Goal: Task Accomplishment & Management: Use online tool/utility

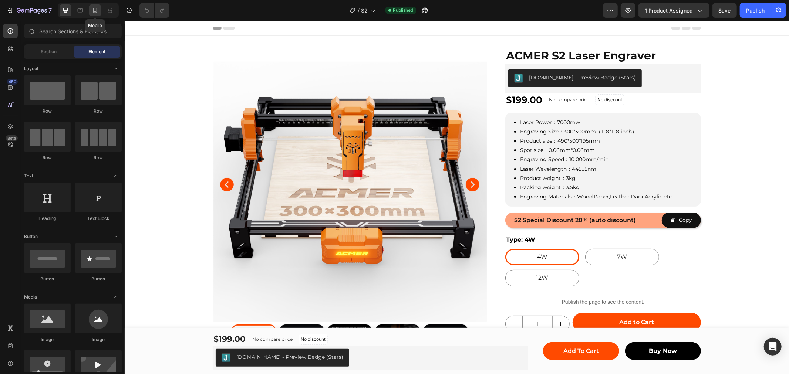
click at [93, 15] on div at bounding box center [95, 10] width 12 height 12
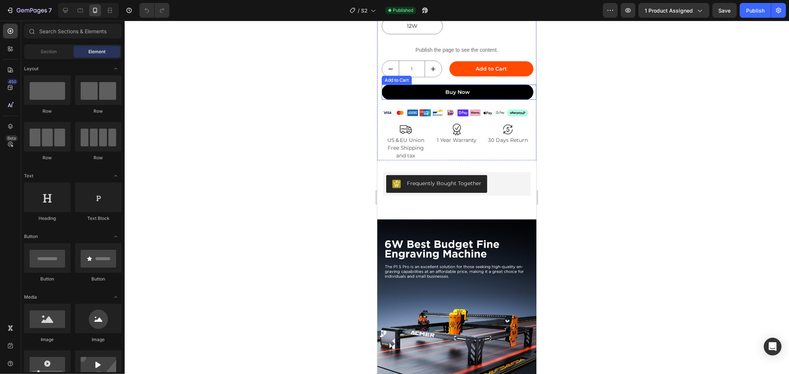
scroll to position [575, 0]
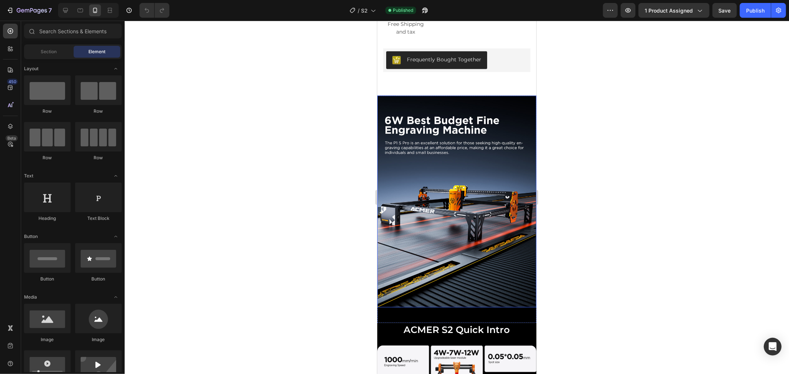
click at [462, 172] on img at bounding box center [456, 201] width 159 height 212
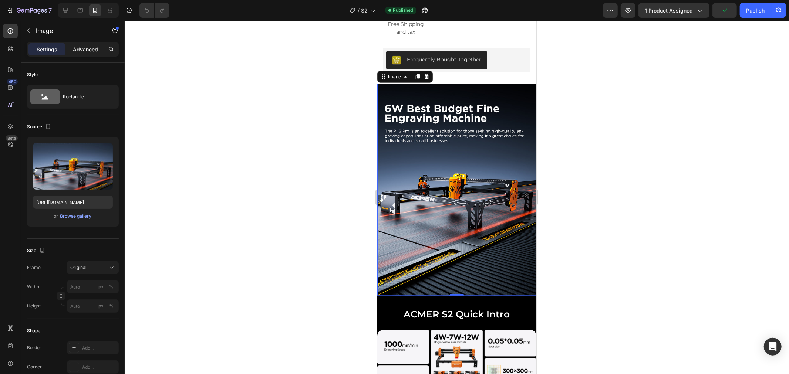
click at [85, 51] on p "Advanced" at bounding box center [85, 49] width 25 height 8
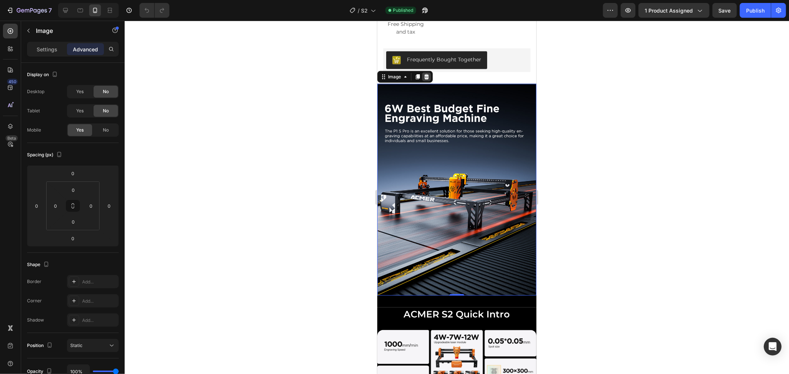
click at [427, 74] on icon at bounding box center [426, 77] width 6 height 6
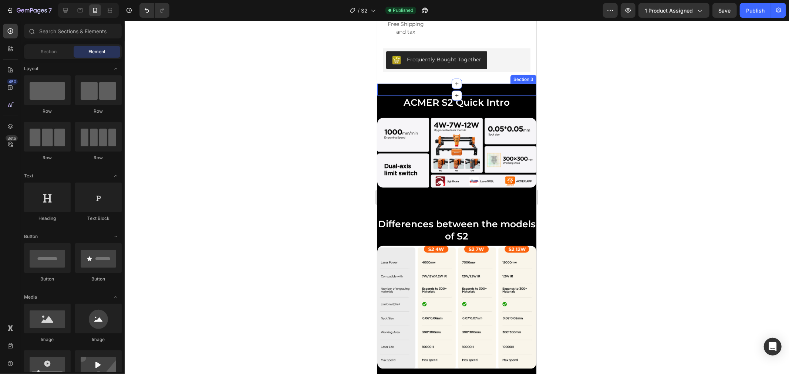
click at [402, 84] on div "No Crash, Just Craft. Heading 300x300mm laser engraving with 0.06mm precision -…" at bounding box center [456, 90] width 159 height 12
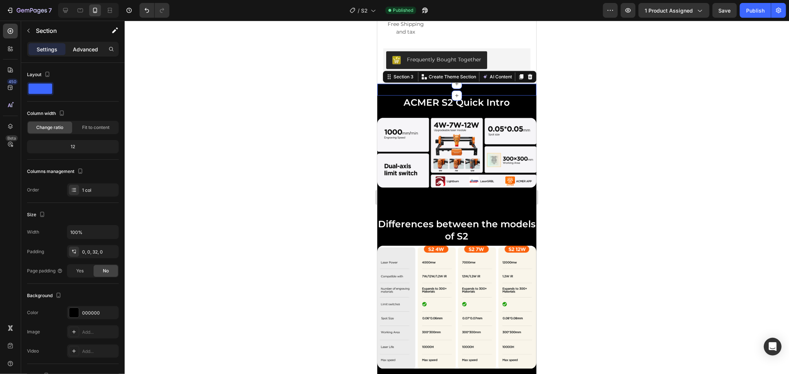
click at [93, 52] on p "Advanced" at bounding box center [85, 49] width 25 height 8
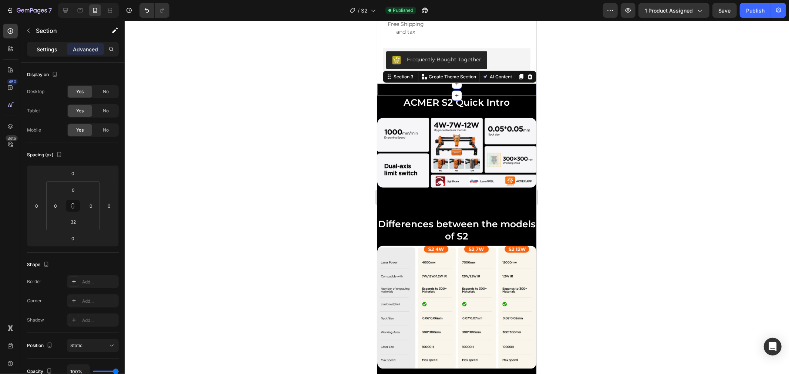
click at [57, 46] on div "Settings" at bounding box center [46, 49] width 37 height 12
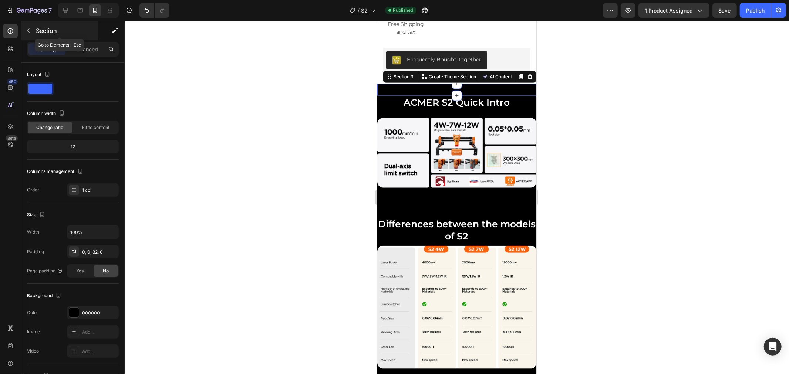
click at [34, 36] on div at bounding box center [29, 31] width 12 height 12
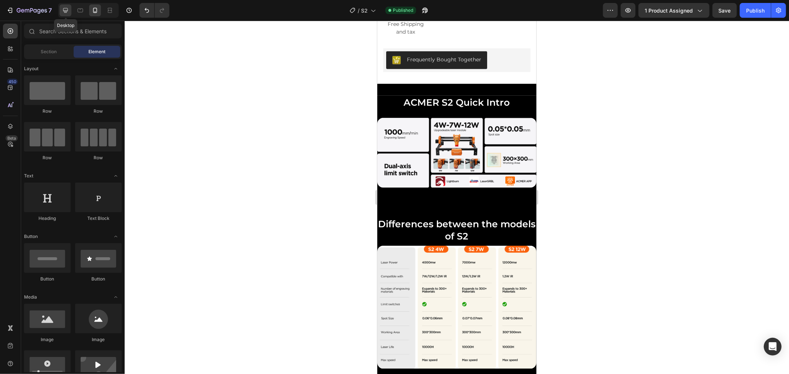
click at [70, 11] on div at bounding box center [66, 10] width 12 height 12
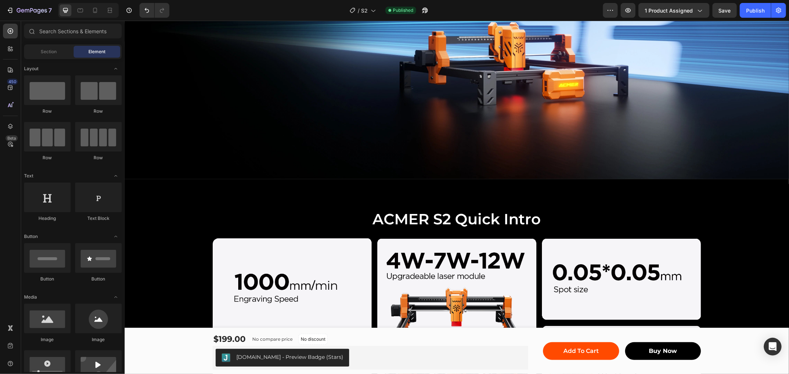
scroll to position [601, 0]
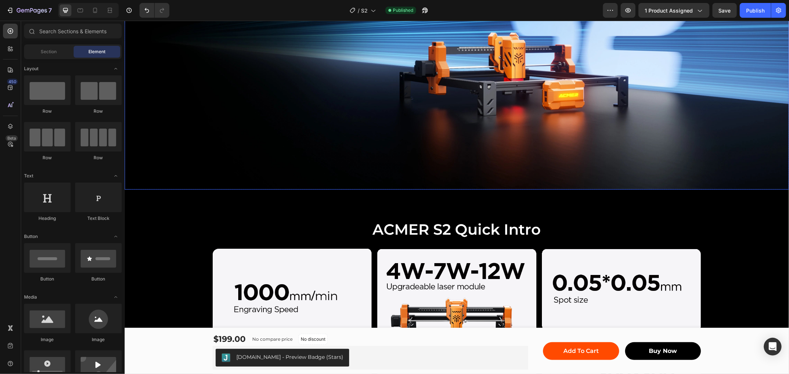
click at [433, 113] on div "Background Image" at bounding box center [456, 51] width 664 height 277
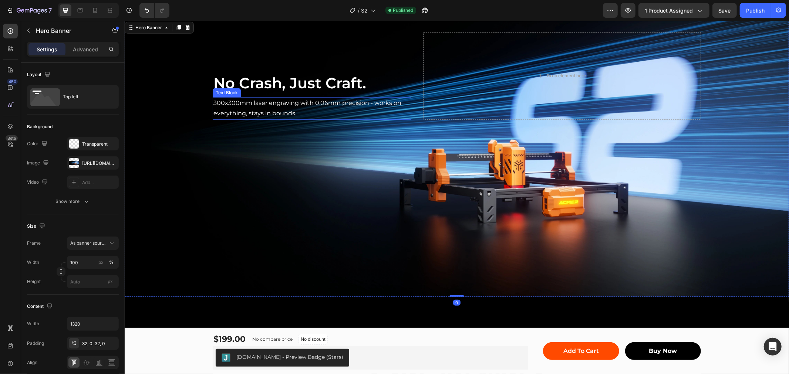
scroll to position [437, 0]
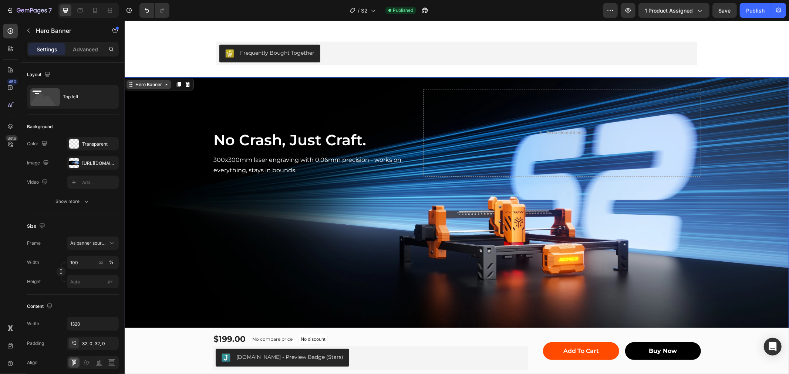
click at [145, 85] on div "Hero Banner" at bounding box center [149, 84] width 30 height 7
click at [140, 77] on div "No Crash, Just Craft. Heading 300x300mm laser engraving with 0.06mm precision -…" at bounding box center [456, 215] width 664 height 277
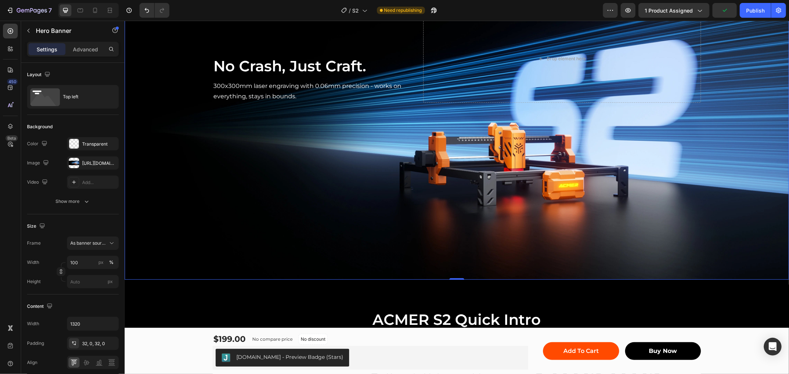
scroll to position [396, 0]
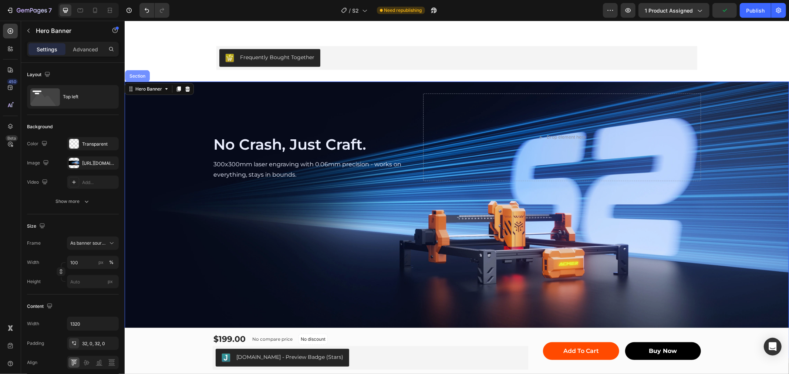
click at [135, 81] on div "Section" at bounding box center [137, 76] width 25 height 12
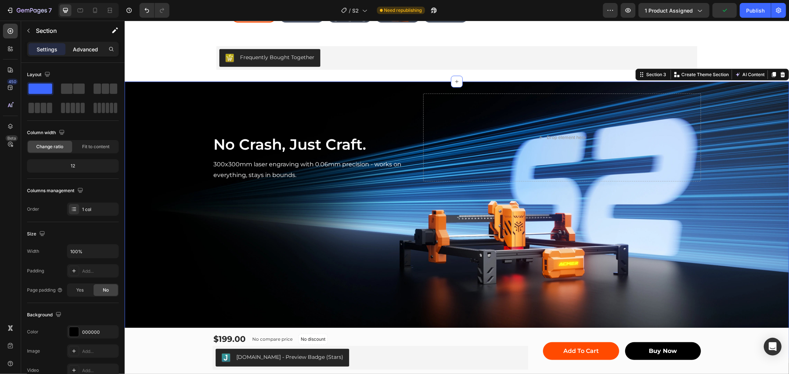
click at [87, 44] on div "Advanced" at bounding box center [85, 49] width 37 height 12
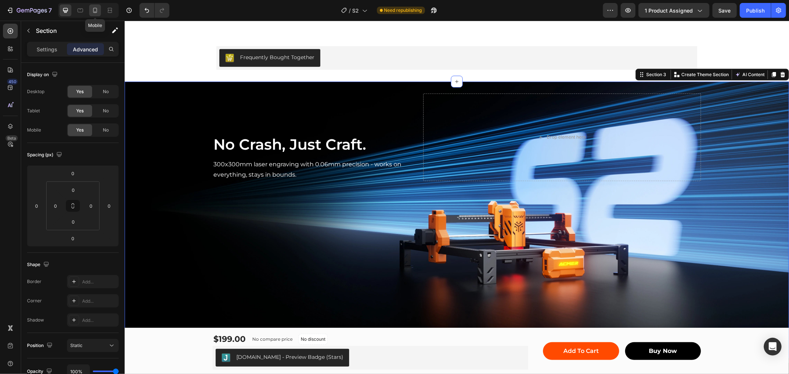
click at [97, 9] on icon at bounding box center [94, 10] width 7 height 7
type input "32"
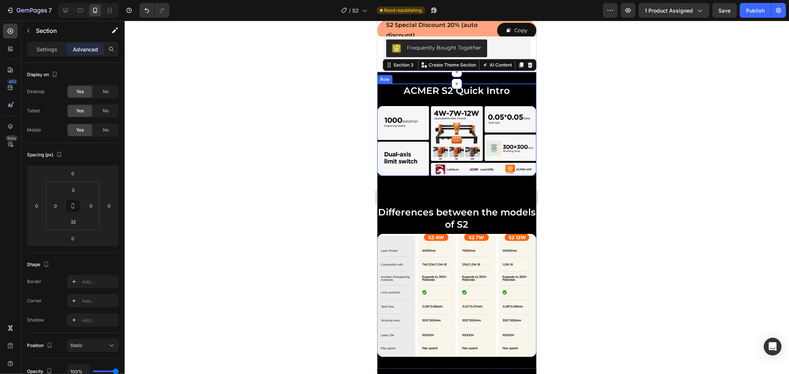
scroll to position [307, 0]
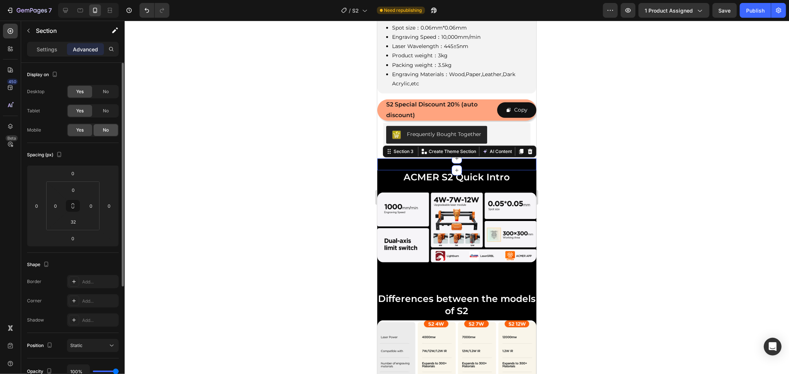
click at [97, 129] on div "No" at bounding box center [106, 130] width 24 height 12
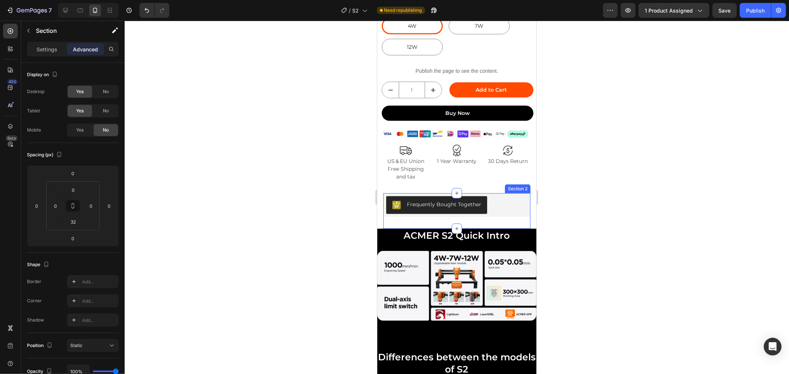
scroll to position [430, 0]
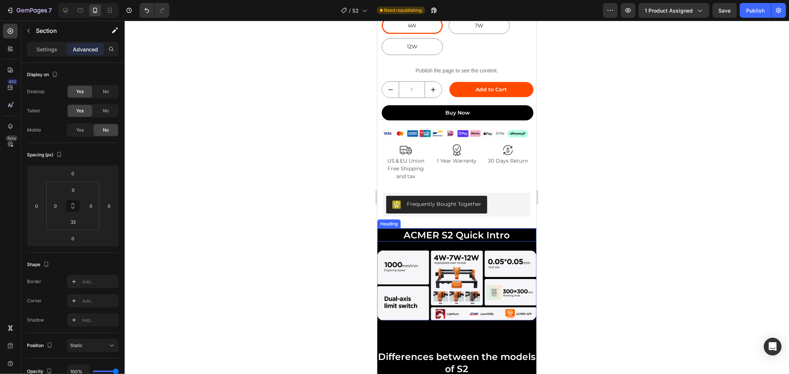
click at [386, 228] on h2 "ACMER S2 Quick Intro" at bounding box center [456, 235] width 159 height 14
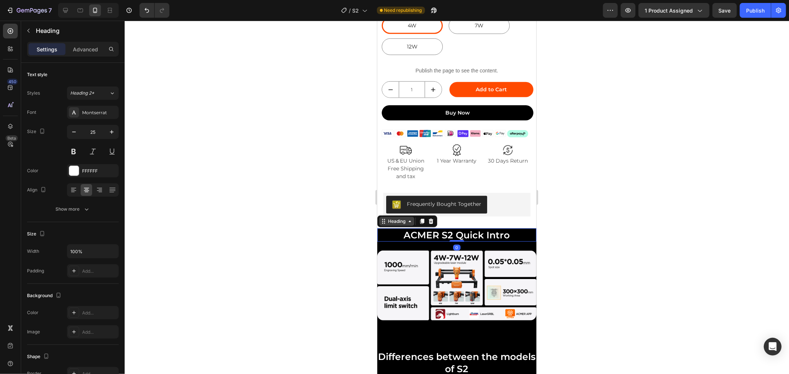
click at [391, 218] on div "Heading" at bounding box center [396, 221] width 20 height 7
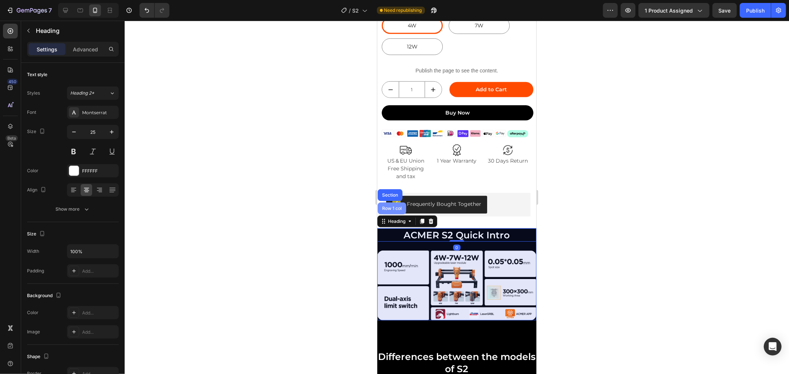
click at [397, 202] on div "Row 1 col" at bounding box center [391, 208] width 28 height 12
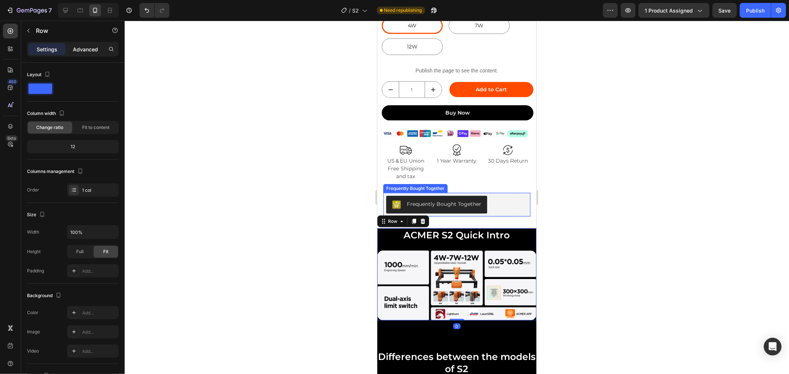
click at [80, 50] on p "Advanced" at bounding box center [85, 49] width 25 height 8
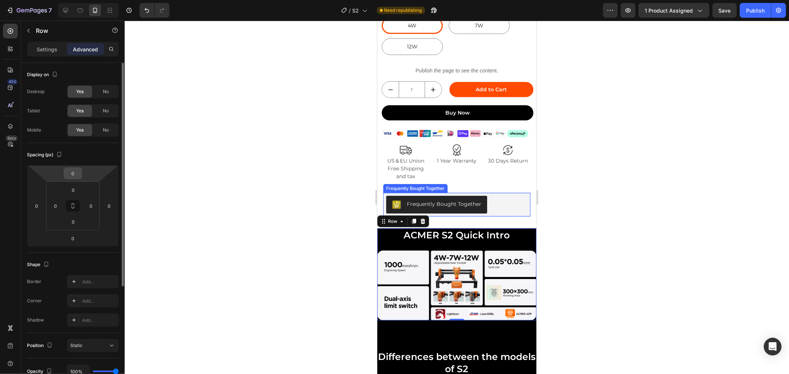
click at [70, 175] on input "0" at bounding box center [72, 173] width 15 height 11
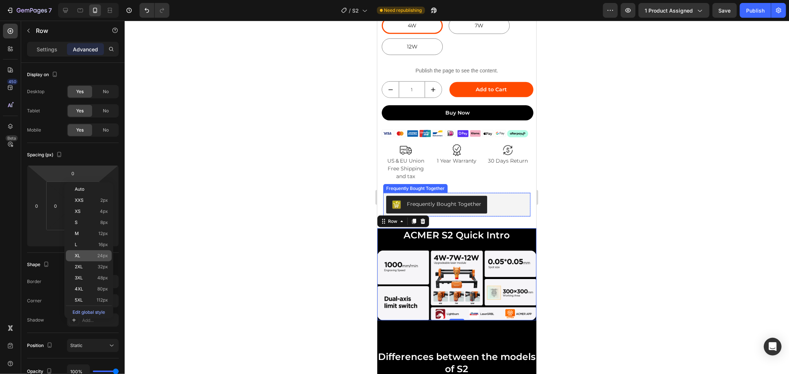
click at [92, 258] on p "XL 24px" at bounding box center [91, 255] width 33 height 5
type input "24"
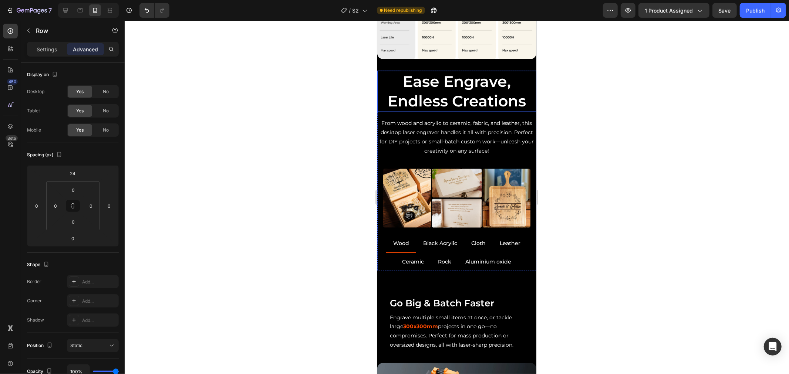
scroll to position [882, 0]
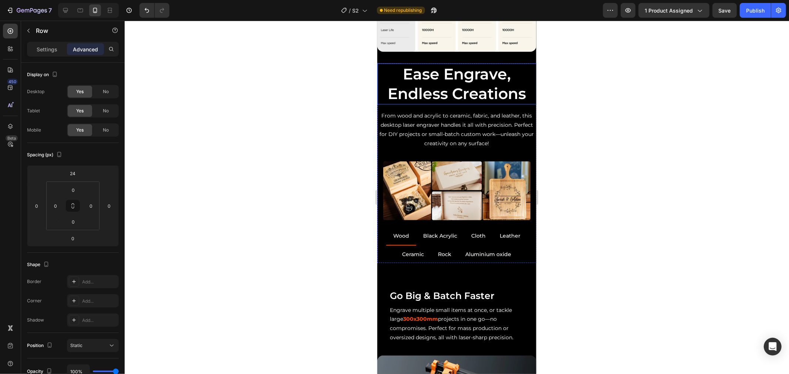
click at [471, 69] on h2 "Ease Engrave, Endless Creations" at bounding box center [456, 83] width 159 height 41
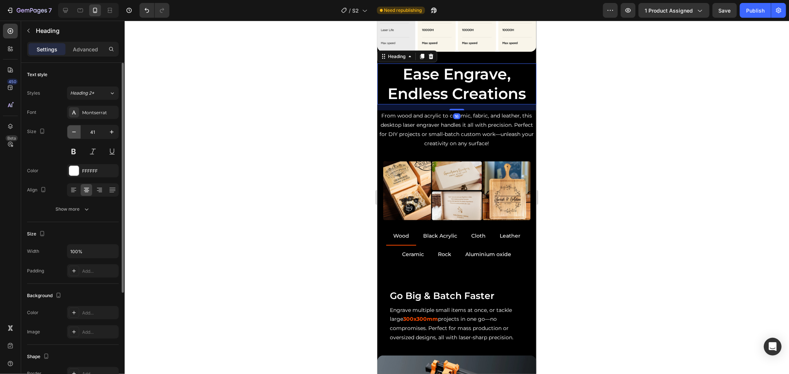
click at [73, 134] on icon "button" at bounding box center [73, 131] width 7 height 7
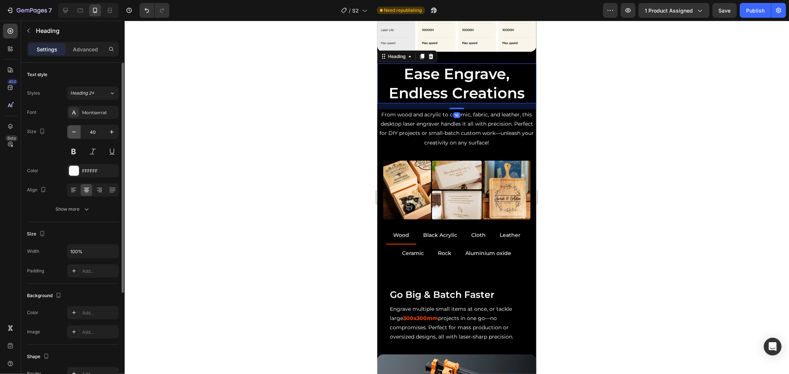
click at [73, 134] on icon "button" at bounding box center [73, 131] width 7 height 7
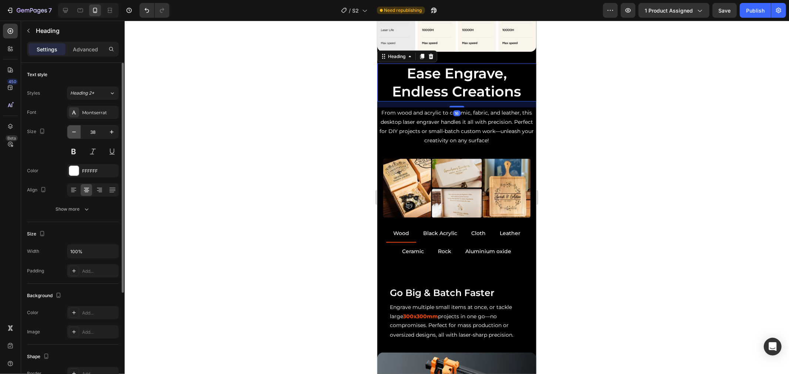
click at [73, 134] on icon "button" at bounding box center [73, 131] width 7 height 7
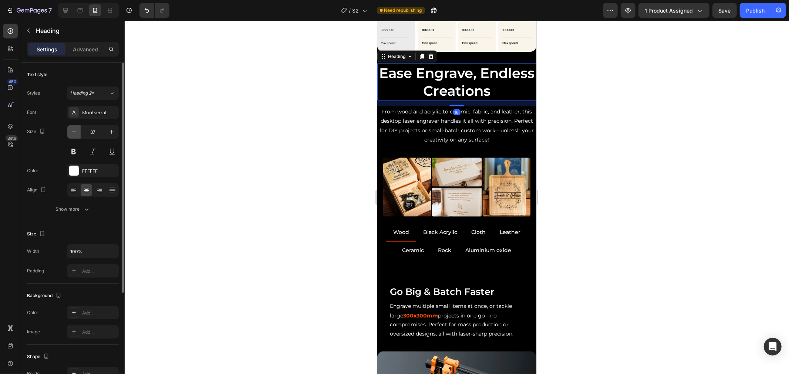
click at [73, 134] on icon "button" at bounding box center [73, 131] width 7 height 7
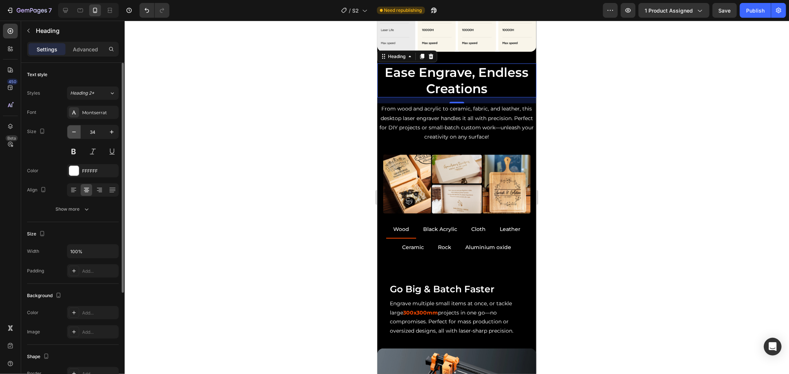
click at [73, 134] on icon "button" at bounding box center [73, 131] width 7 height 7
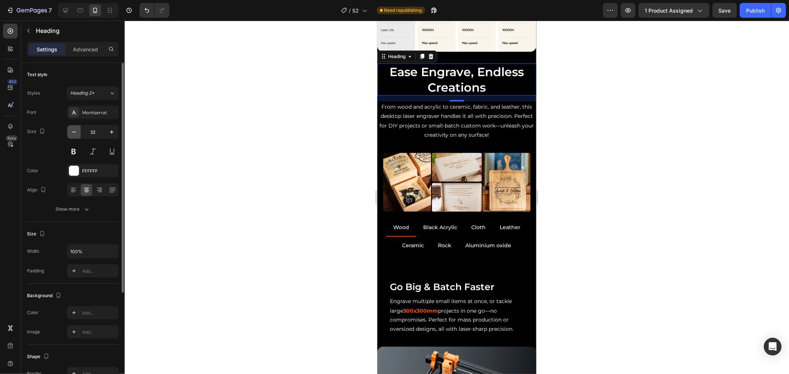
click at [73, 134] on icon "button" at bounding box center [73, 131] width 7 height 7
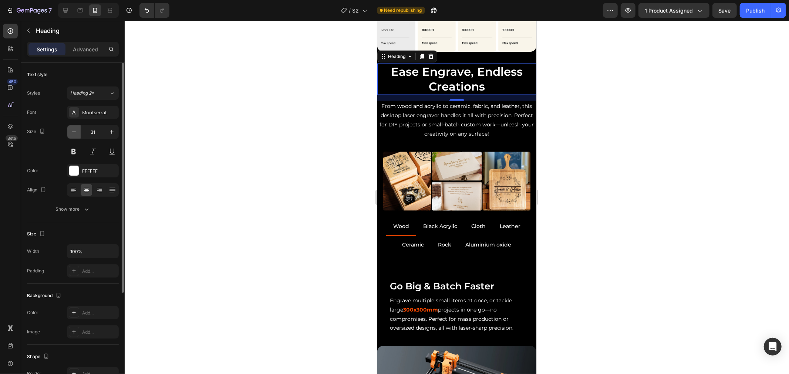
type input "30"
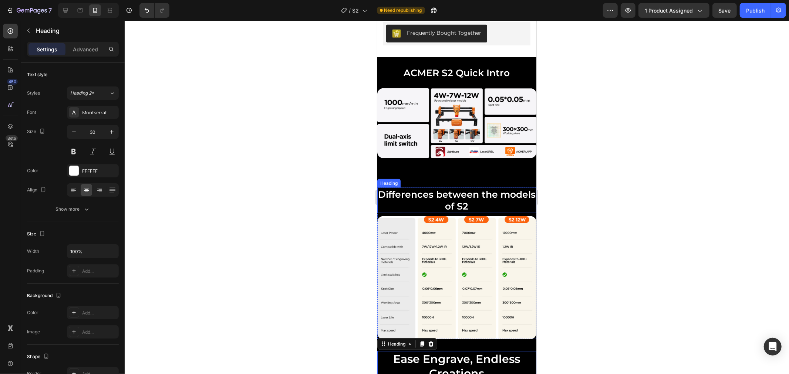
click at [449, 199] on h2 "Differences between the models of S2" at bounding box center [456, 201] width 159 height 26
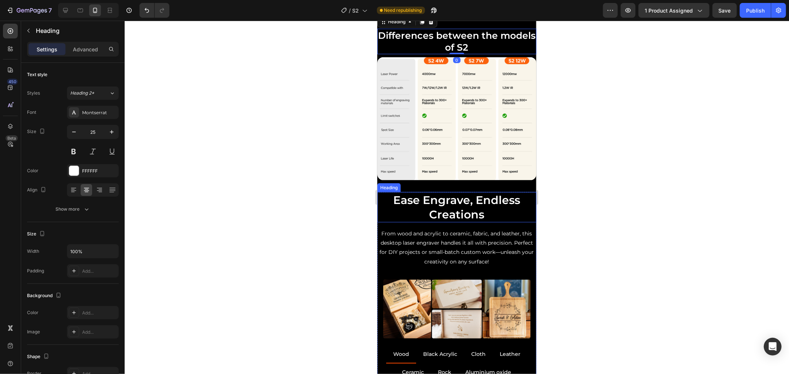
scroll to position [759, 0]
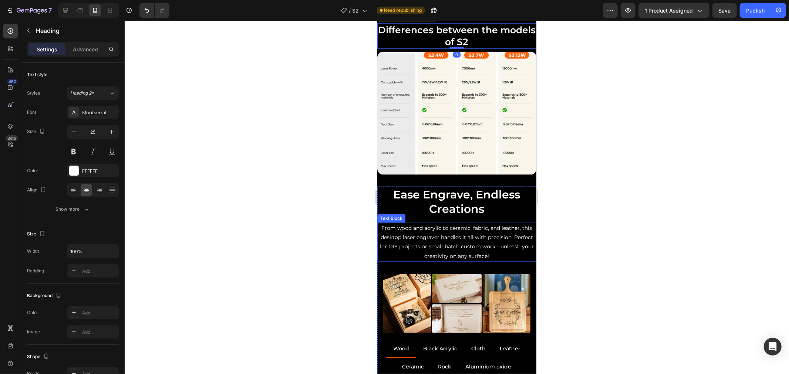
click at [436, 201] on h2 "Ease Engrave, Endless Creations" at bounding box center [456, 201] width 159 height 30
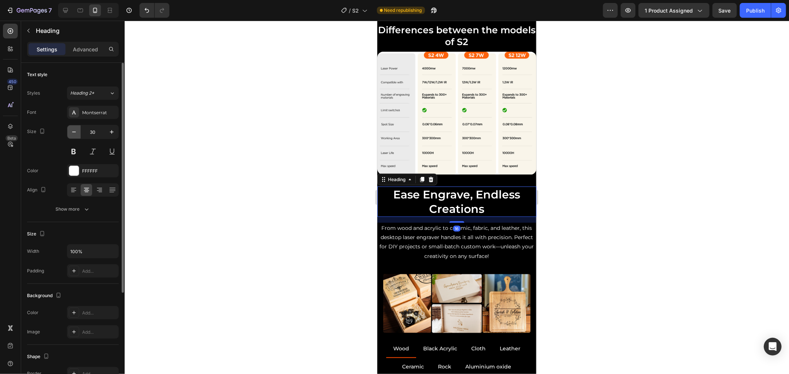
click at [77, 134] on icon "button" at bounding box center [73, 131] width 7 height 7
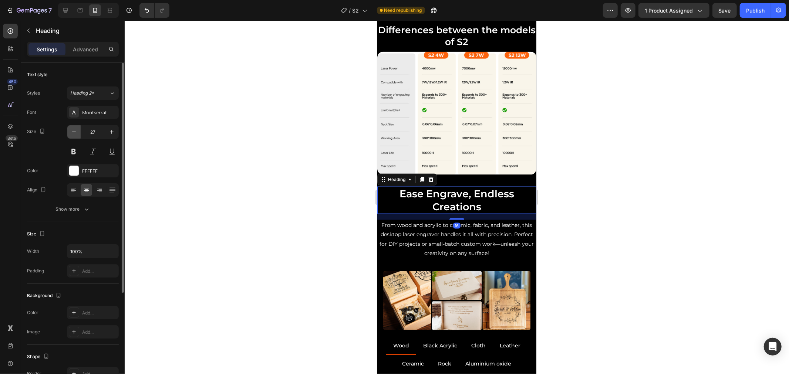
click at [77, 134] on icon "button" at bounding box center [73, 131] width 7 height 7
click at [74, 134] on icon "button" at bounding box center [73, 131] width 7 height 7
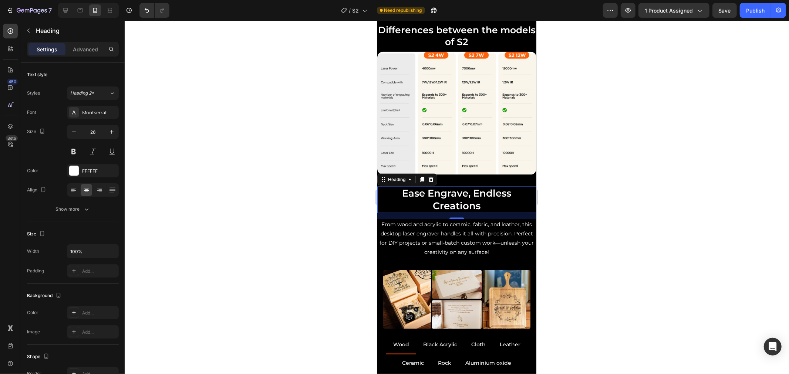
type input "25"
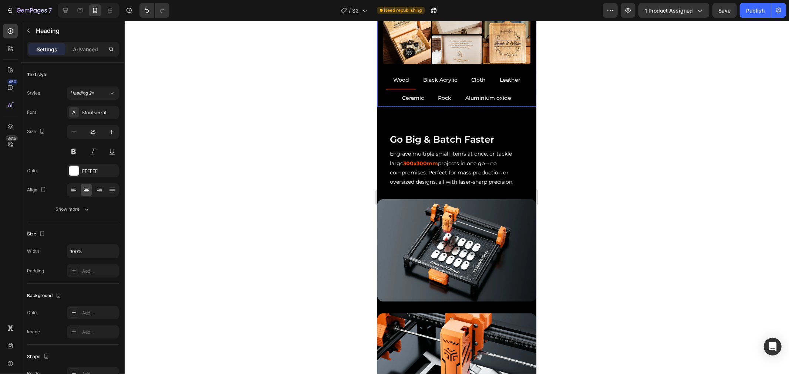
scroll to position [1006, 0]
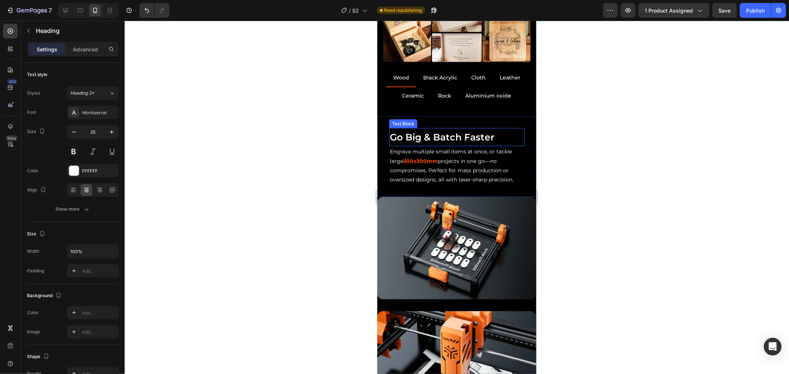
click at [453, 145] on p "Go Big & Batch Faster" at bounding box center [456, 137] width 134 height 17
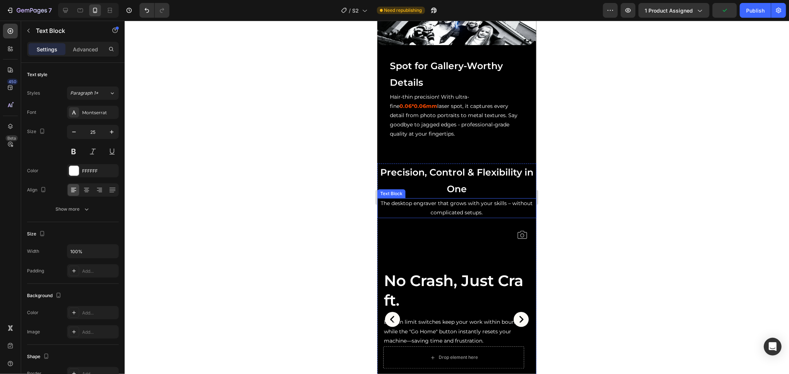
scroll to position [1376, 0]
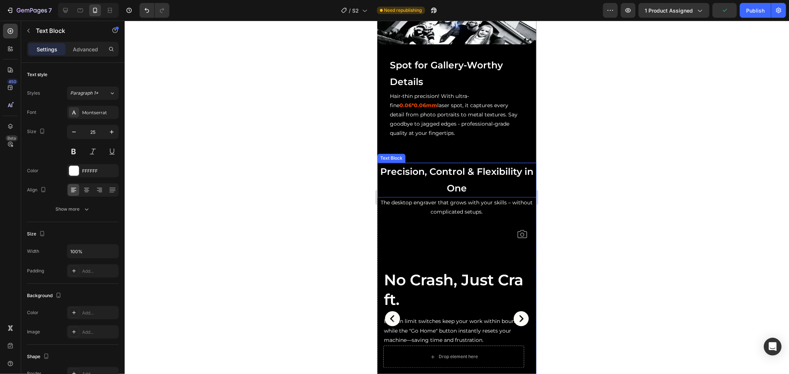
click at [460, 178] on p "Precision, Control & Flexibility in One" at bounding box center [457, 179] width 158 height 33
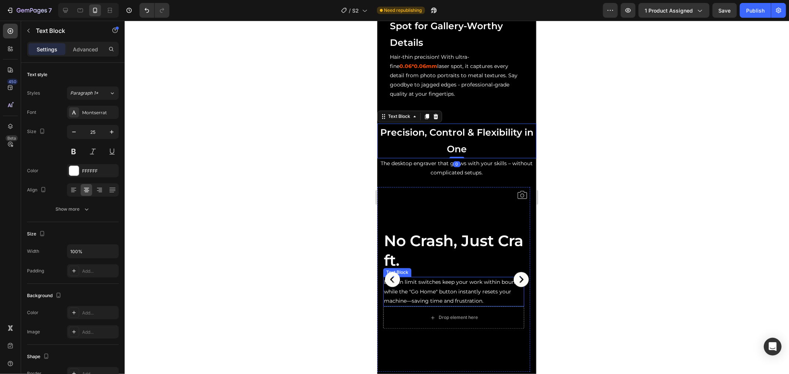
scroll to position [1499, 0]
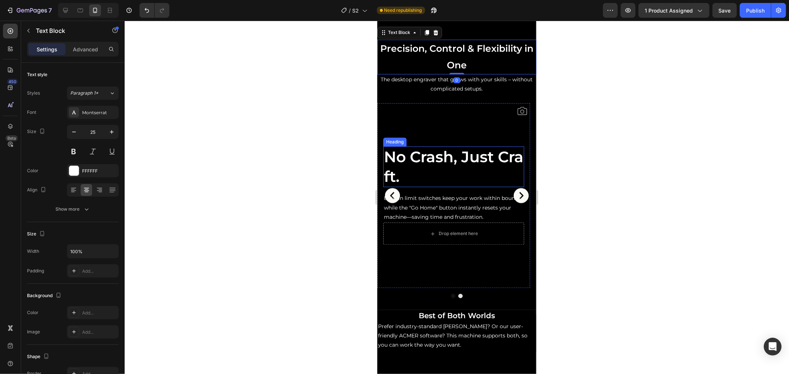
click at [448, 175] on h2 "No Crash, Just Craft." at bounding box center [453, 166] width 141 height 41
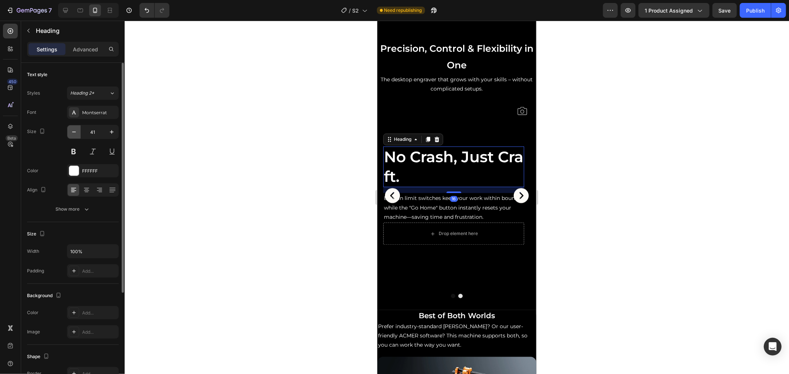
click at [77, 131] on icon "button" at bounding box center [73, 131] width 7 height 7
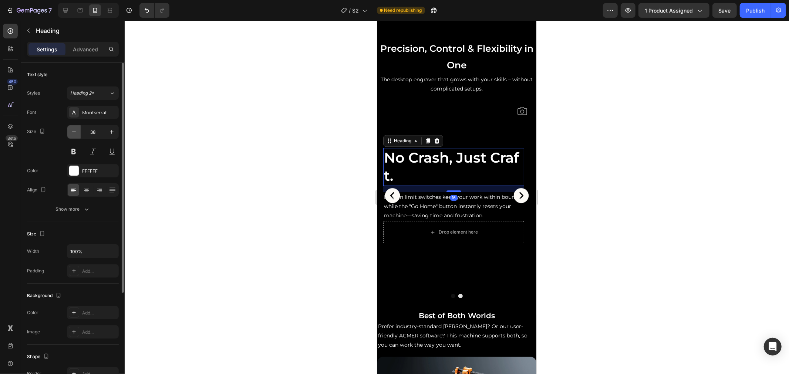
click at [77, 131] on icon "button" at bounding box center [73, 131] width 7 height 7
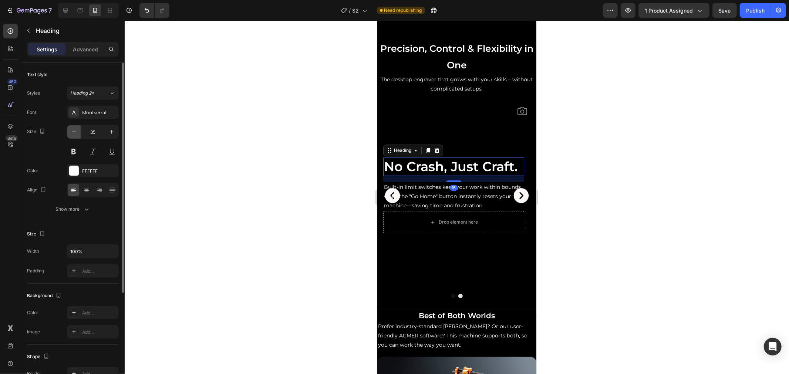
click at [77, 130] on icon "button" at bounding box center [73, 131] width 7 height 7
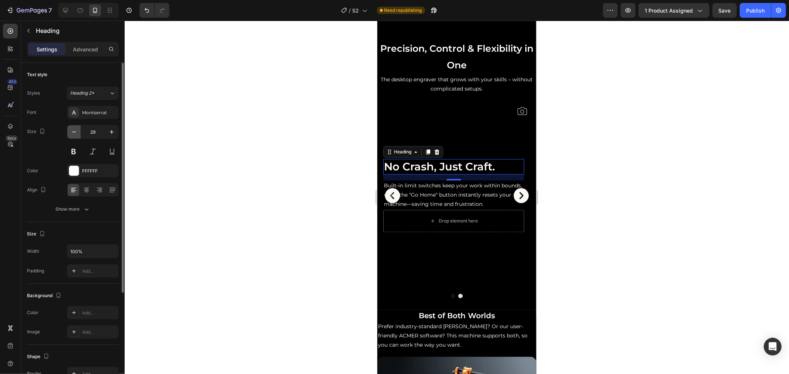
click at [77, 130] on icon "button" at bounding box center [73, 131] width 7 height 7
type input "25"
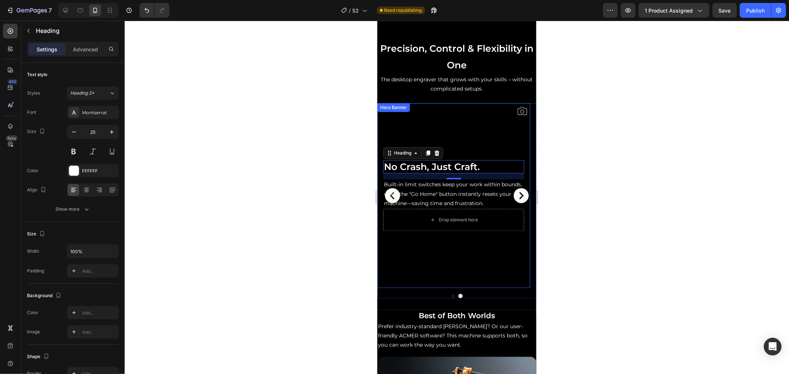
click at [503, 124] on video "Background Image" at bounding box center [453, 195] width 153 height 185
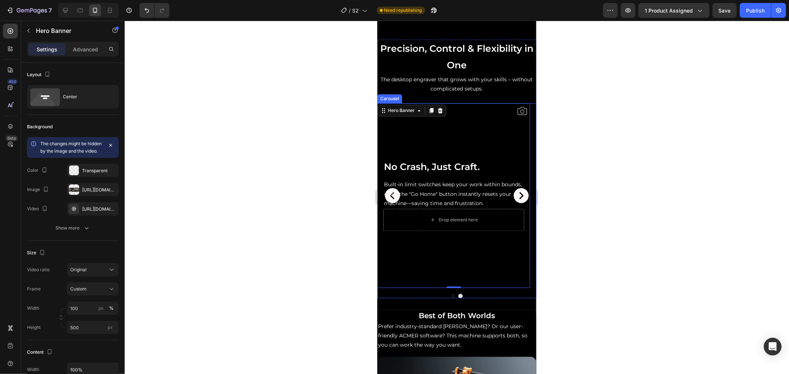
click at [513, 194] on icon "Carousel Next Arrow" at bounding box center [520, 195] width 18 height 18
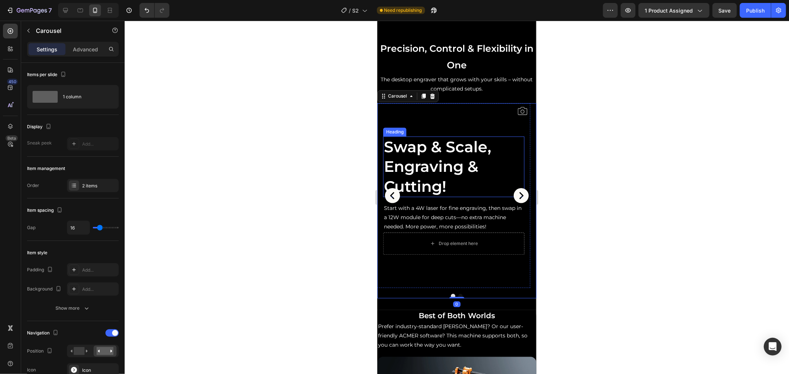
click at [442, 149] on h2 "Swap & Scale, Engraving & Cutting!" at bounding box center [453, 166] width 141 height 61
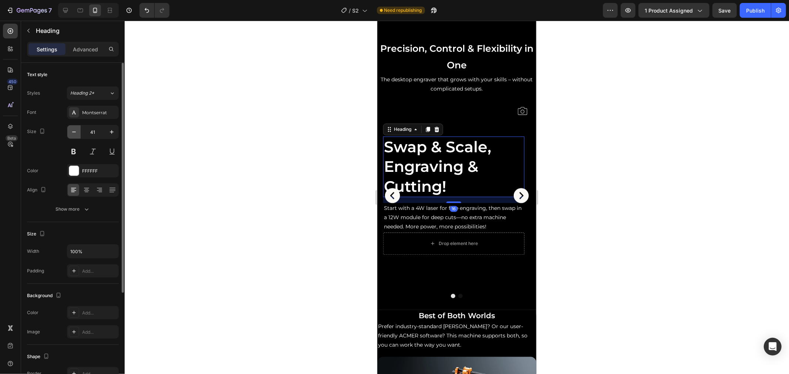
click at [74, 131] on icon "button" at bounding box center [73, 131] width 7 height 7
click at [95, 136] on input "40" at bounding box center [93, 131] width 24 height 13
type input "25"
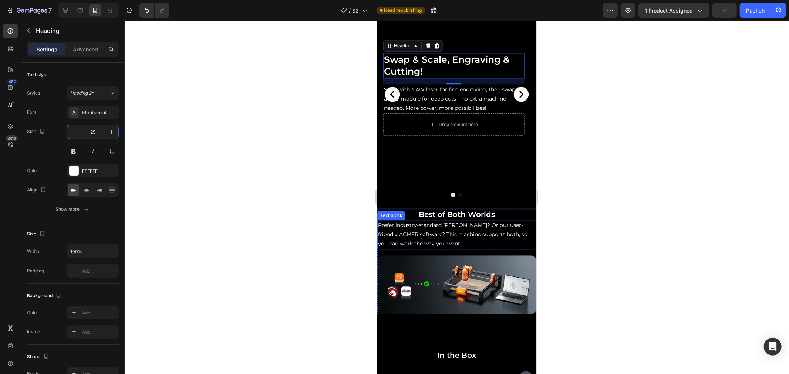
scroll to position [1622, 0]
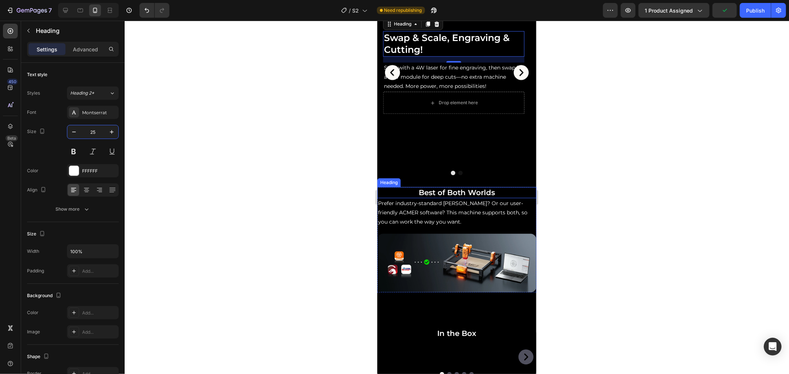
click at [477, 192] on h2 "Best of Both Worlds" at bounding box center [456, 192] width 159 height 11
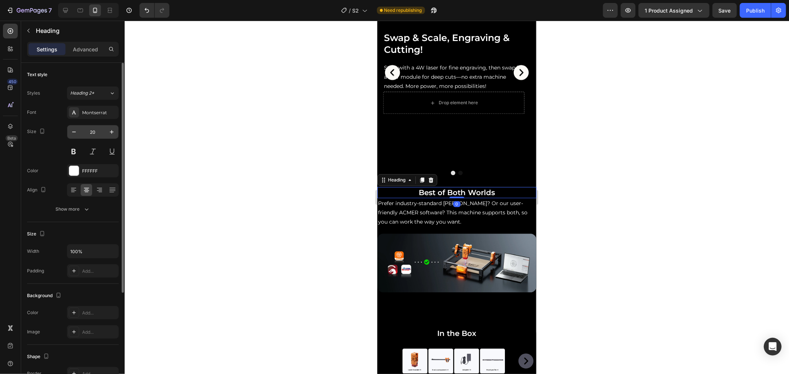
click at [97, 133] on input "20" at bounding box center [93, 131] width 24 height 13
type input "25"
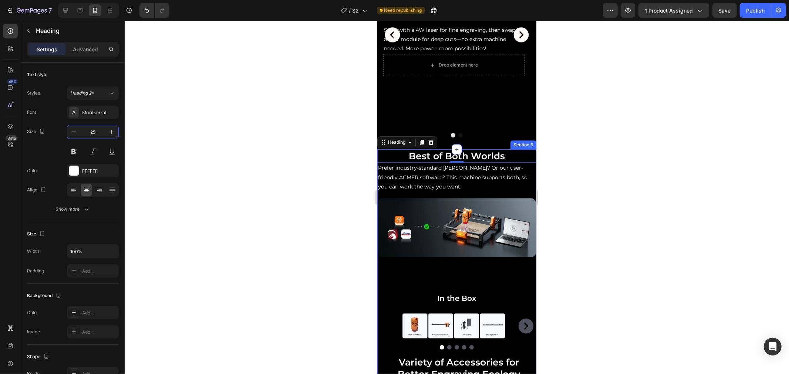
scroll to position [1828, 0]
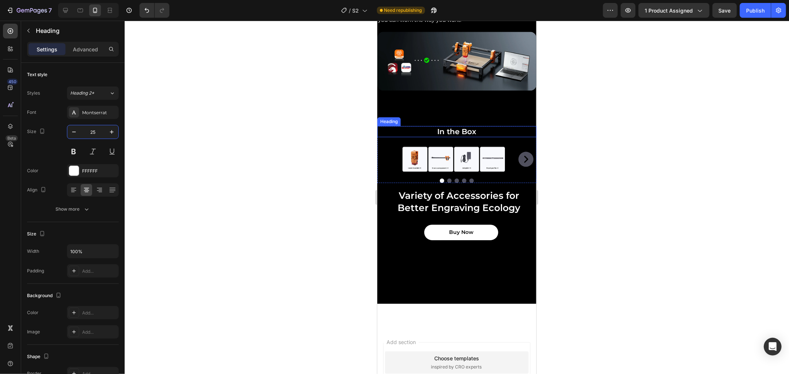
click at [467, 127] on h2 "In the Box" at bounding box center [456, 131] width 159 height 11
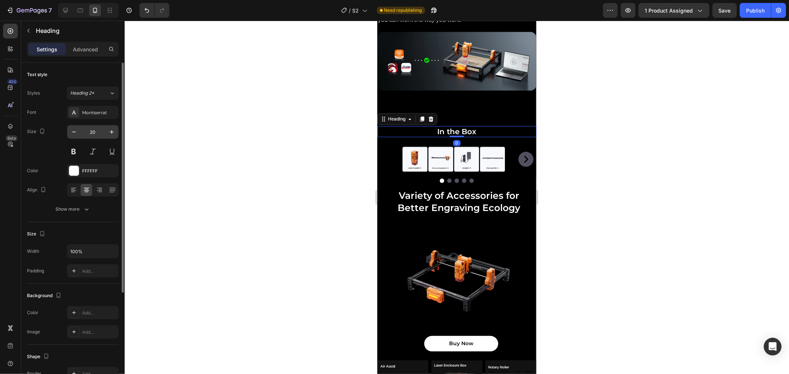
click at [87, 134] on input "20" at bounding box center [93, 131] width 24 height 13
type input "25"
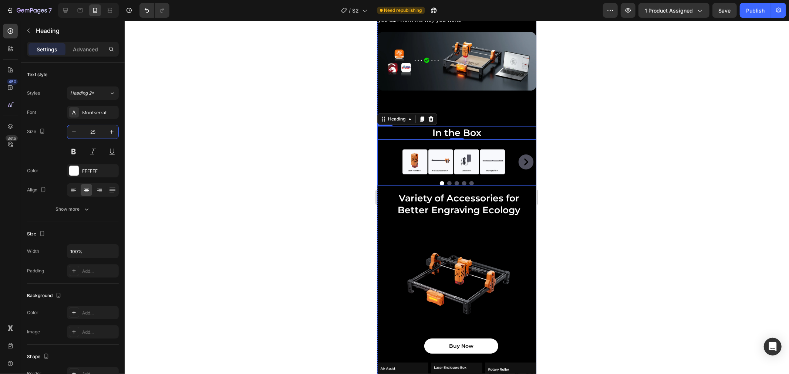
click at [506, 144] on div "Image Image Image Image Image Carousel" at bounding box center [456, 162] width 159 height 46
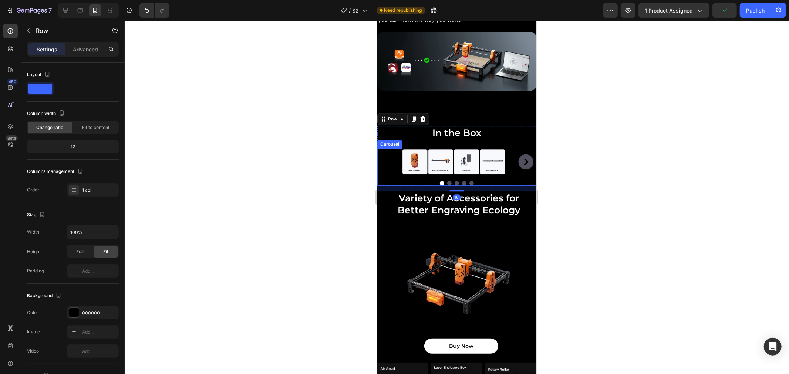
click at [382, 163] on div "Image Image Image Image Image" at bounding box center [456, 161] width 159 height 27
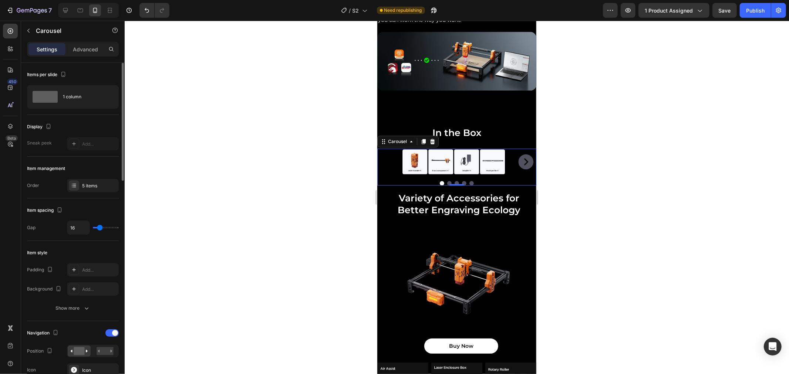
scroll to position [123, 0]
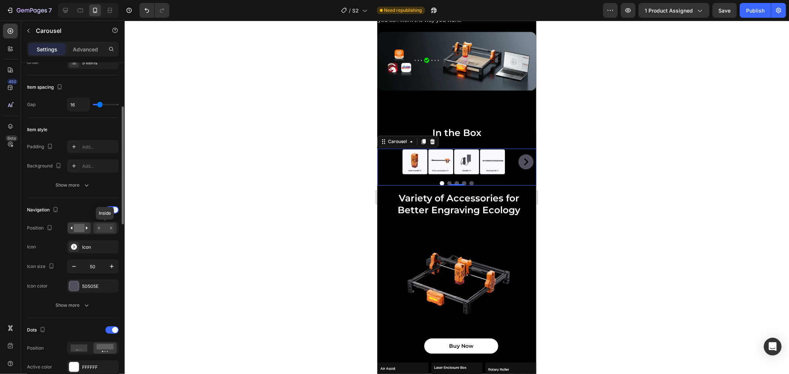
click at [105, 229] on rect at bounding box center [105, 228] width 17 height 8
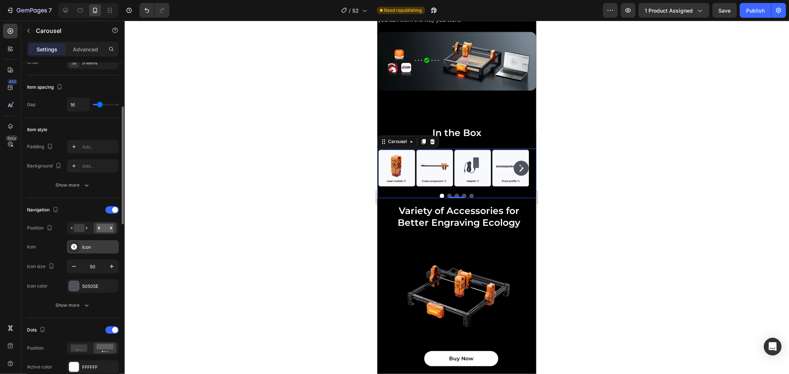
click at [86, 245] on div "Icon" at bounding box center [99, 247] width 35 height 7
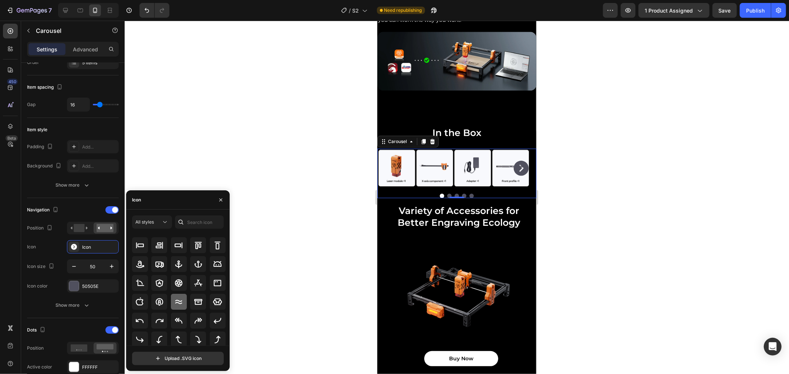
scroll to position [109, 0]
click at [152, 217] on button "All styles" at bounding box center [152, 222] width 40 height 13
click at [149, 291] on div "Filled" at bounding box center [138, 297] width 61 height 14
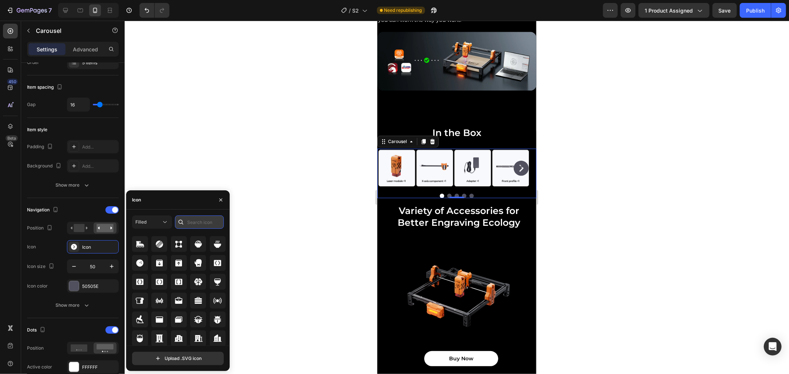
click at [197, 217] on input "text" at bounding box center [199, 222] width 49 height 13
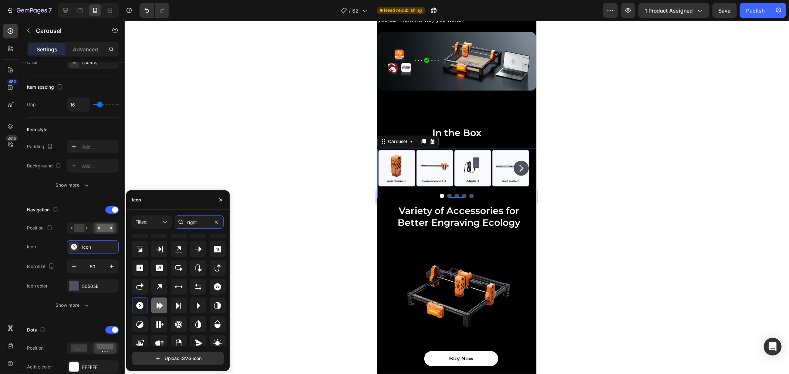
scroll to position [81, 0]
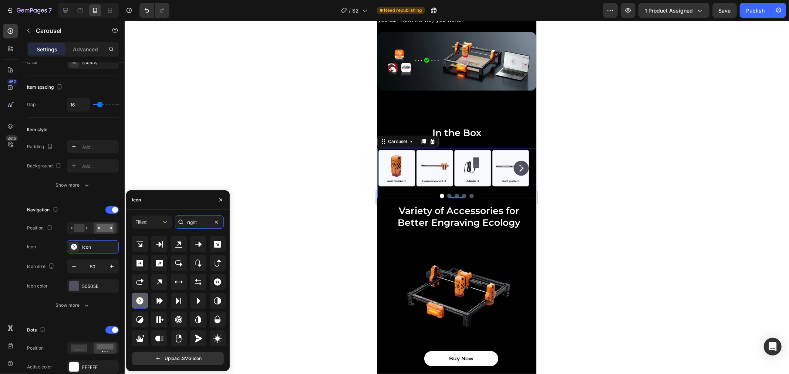
type input "right"
click at [141, 300] on icon at bounding box center [139, 301] width 9 height 9
click at [89, 286] on div "50505E" at bounding box center [92, 286] width 21 height 7
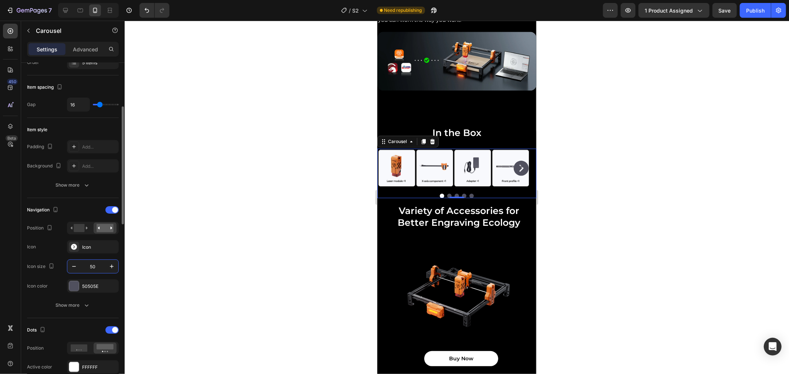
click at [96, 267] on input "50" at bounding box center [93, 266] width 24 height 13
type input "2"
type input "30"
click at [87, 306] on icon "button" at bounding box center [86, 305] width 7 height 7
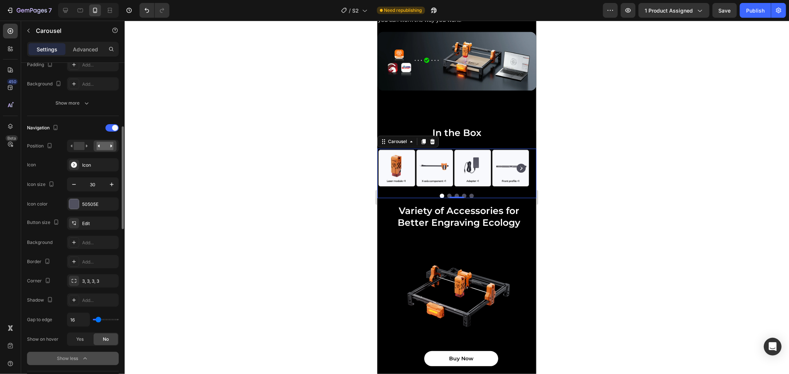
type input "0"
drag, startPoint x: 98, startPoint y: 321, endPoint x: 80, endPoint y: 324, distance: 18.4
type input "0"
click at [93, 321] on input "range" at bounding box center [106, 319] width 26 height 1
click at [90, 209] on div "50505E" at bounding box center [93, 203] width 52 height 13
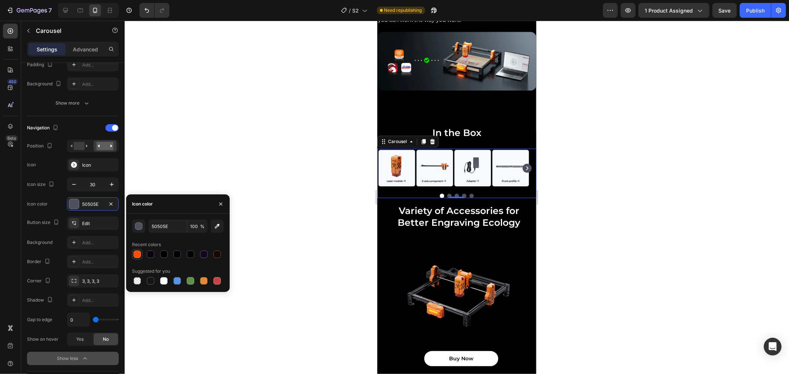
click at [140, 257] on div at bounding box center [137, 254] width 7 height 7
type input "FF4A00"
click at [522, 163] on icon "Carousel Next Arrow" at bounding box center [526, 167] width 9 height 9
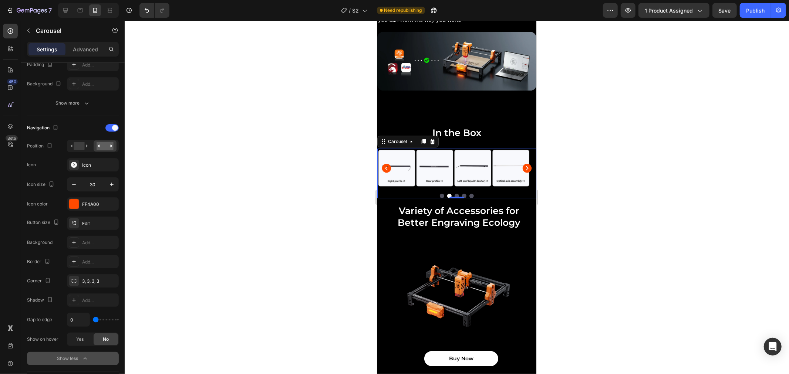
click at [385, 164] on icon "Carousel Back Arrow" at bounding box center [386, 167] width 9 height 9
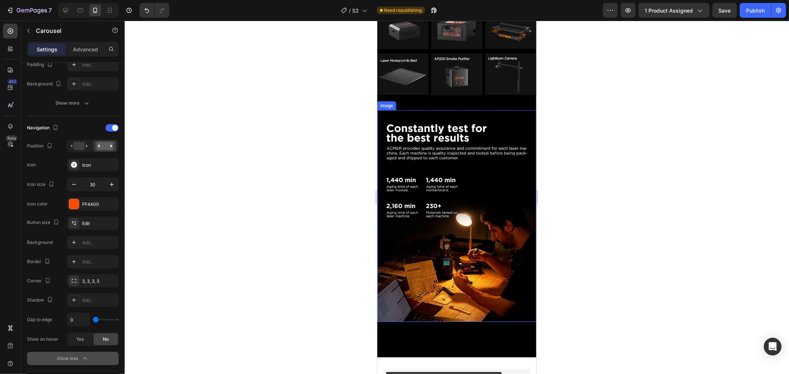
scroll to position [2198, 0]
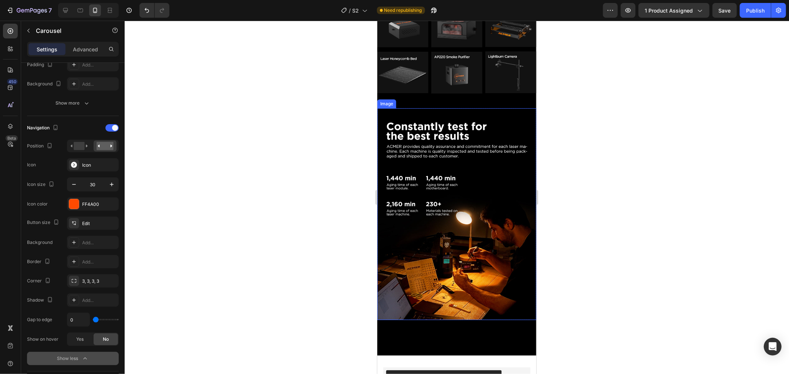
click at [467, 249] on img at bounding box center [456, 214] width 159 height 212
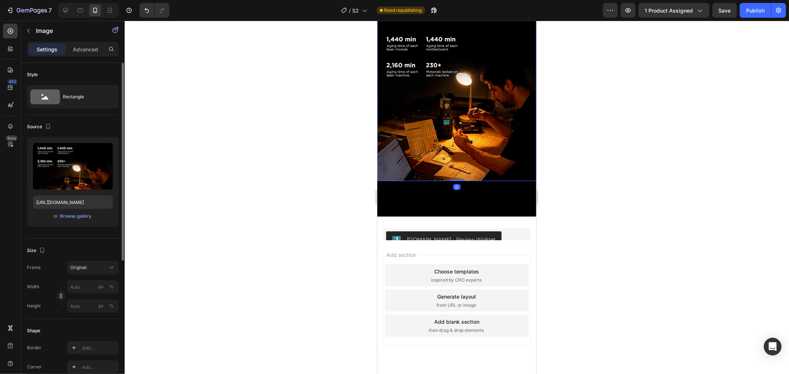
scroll to position [2341, 0]
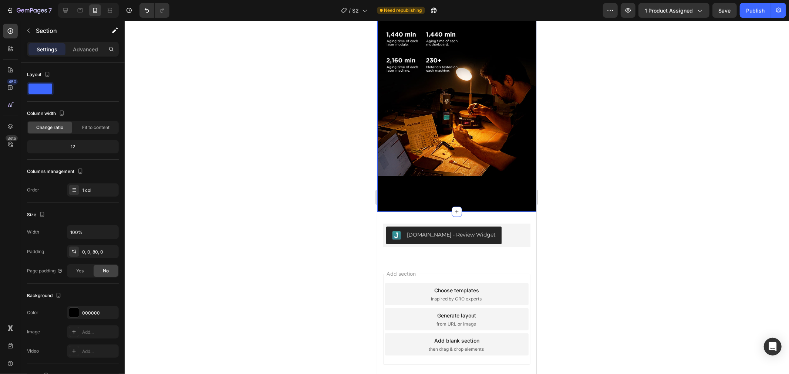
click at [84, 50] on p "Advanced" at bounding box center [85, 49] width 25 height 8
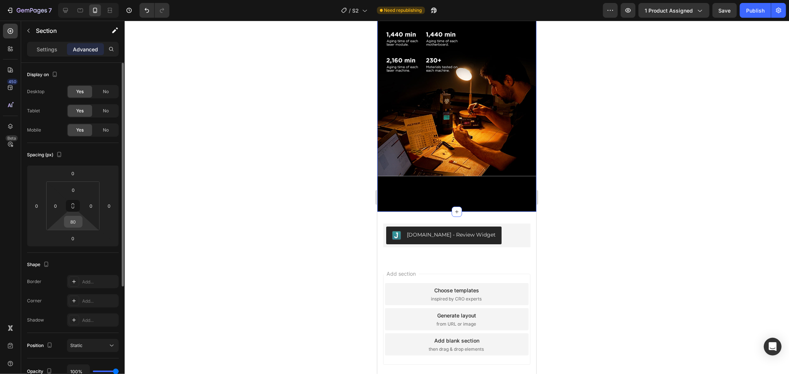
click at [72, 219] on input "80" at bounding box center [73, 221] width 15 height 11
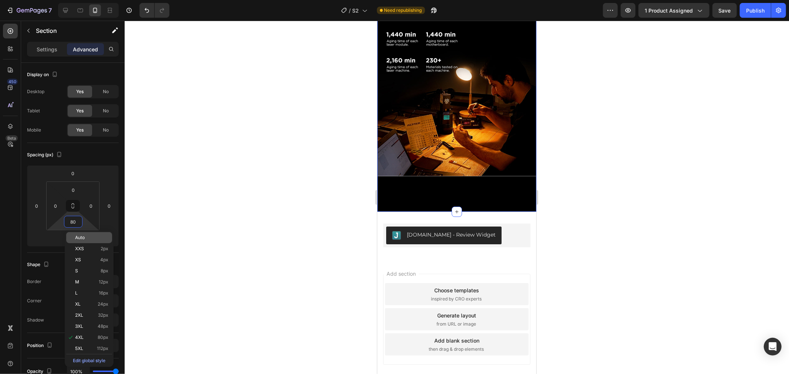
type input "0"
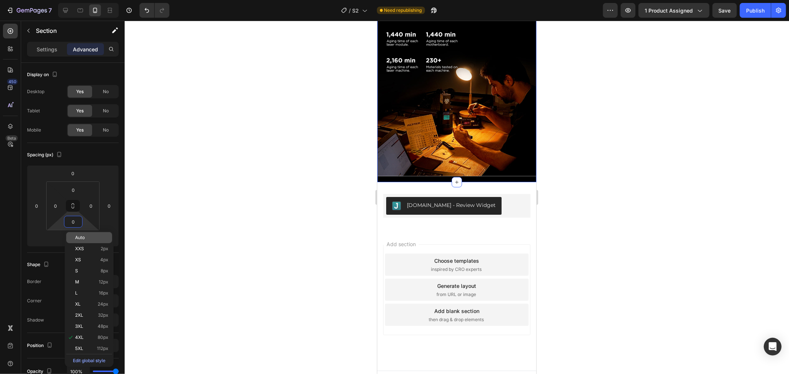
scroll to position [2335, 0]
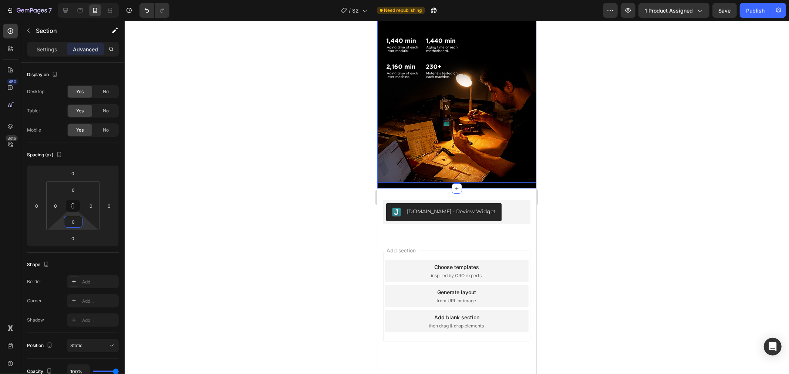
click at [469, 148] on img at bounding box center [456, 76] width 159 height 212
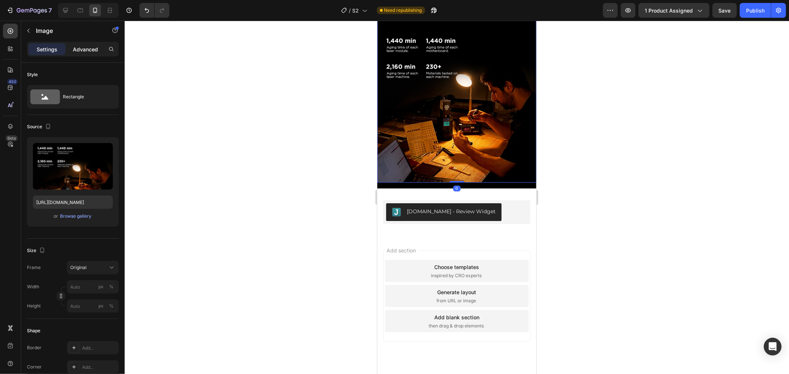
click at [94, 51] on p "Advanced" at bounding box center [85, 49] width 25 height 8
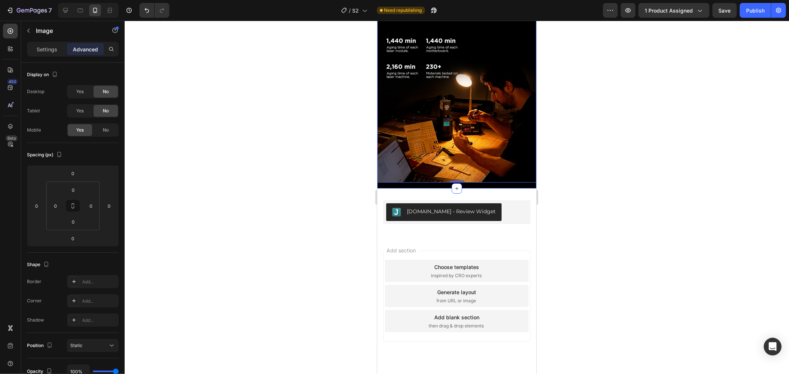
click at [458, 146] on img at bounding box center [456, 76] width 159 height 212
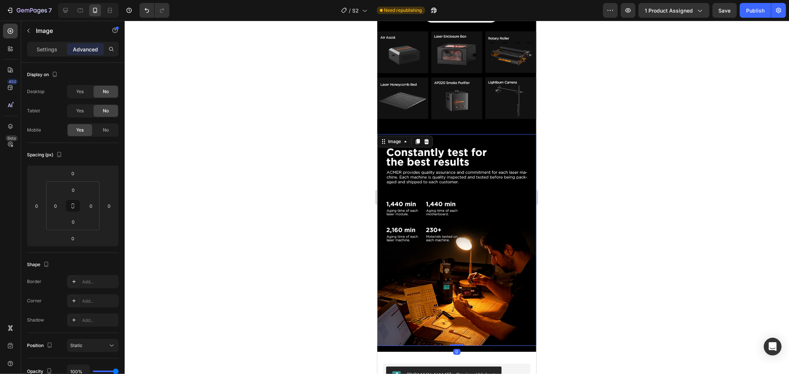
scroll to position [2171, 0]
click at [390, 139] on div "Image" at bounding box center [394, 142] width 16 height 7
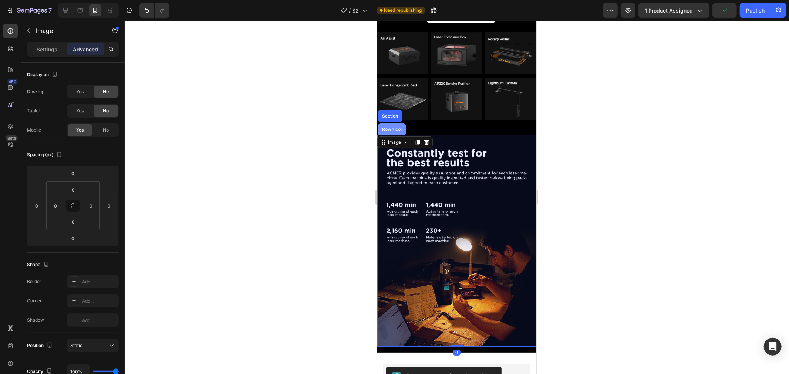
click at [394, 123] on div "Row 1 col" at bounding box center [391, 129] width 28 height 12
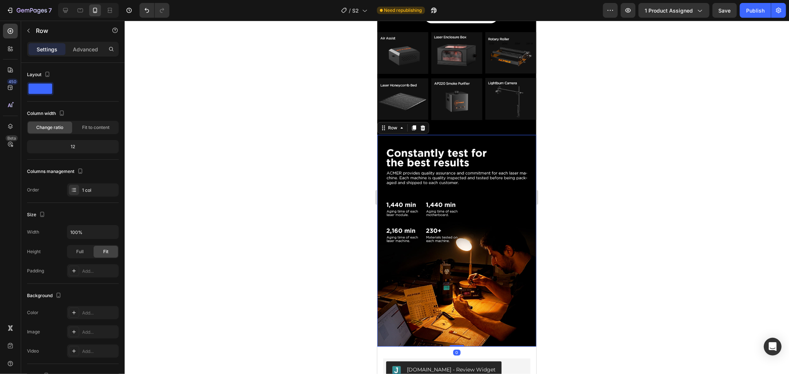
drag, startPoint x: 454, startPoint y: 333, endPoint x: 457, endPoint y: 298, distance: 35.6
click at [452, 310] on div "Constantly test for the best results Text Block ACMER provides quality assuranc…" at bounding box center [456, 241] width 159 height 212
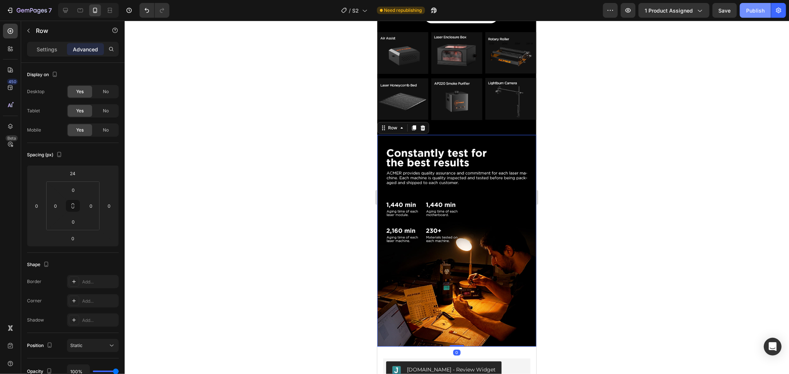
click at [754, 12] on div "Publish" at bounding box center [755, 11] width 18 height 8
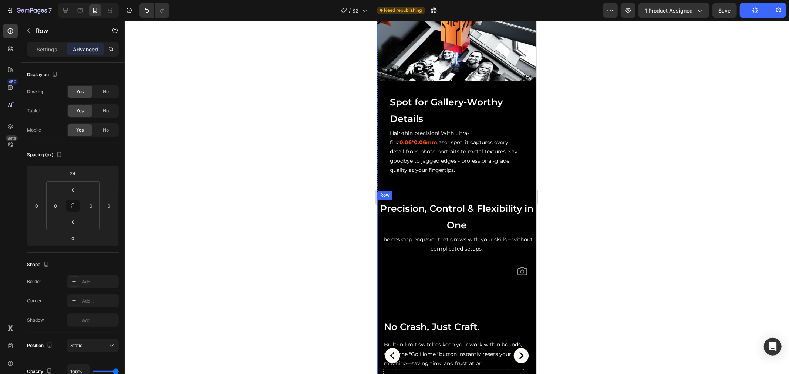
scroll to position [1384, 0]
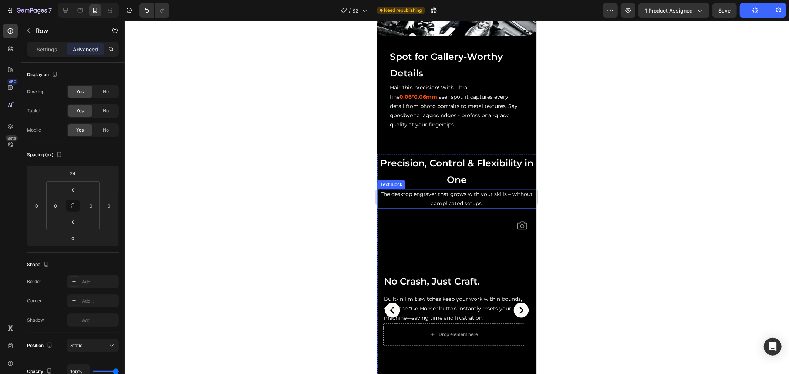
click at [474, 197] on p "The desktop engraver that grows with your skills – without complicated setups." at bounding box center [457, 198] width 158 height 18
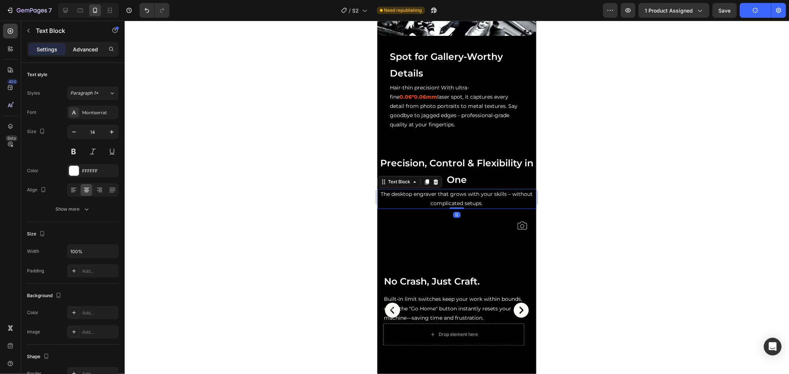
click at [87, 53] on p "Advanced" at bounding box center [85, 49] width 25 height 8
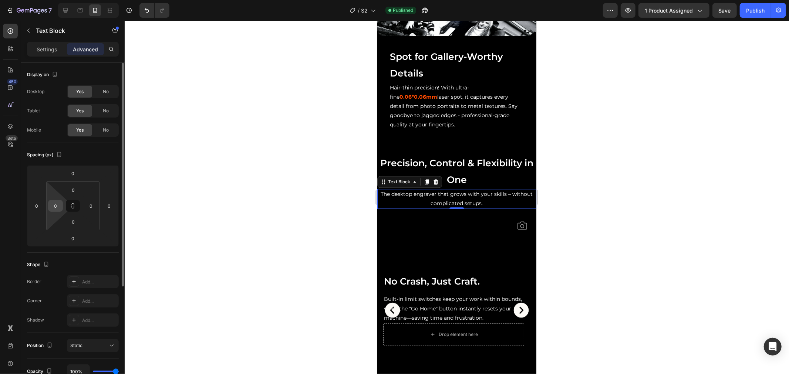
click at [56, 206] on input "0" at bounding box center [55, 205] width 11 height 11
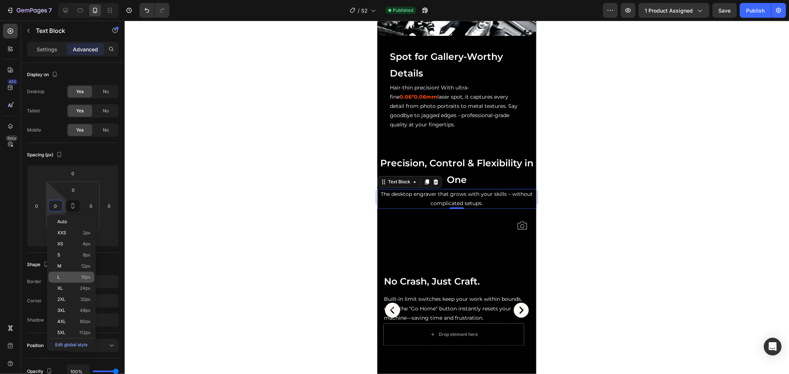
click at [80, 278] on p "L 16px" at bounding box center [73, 277] width 33 height 5
type input "16"
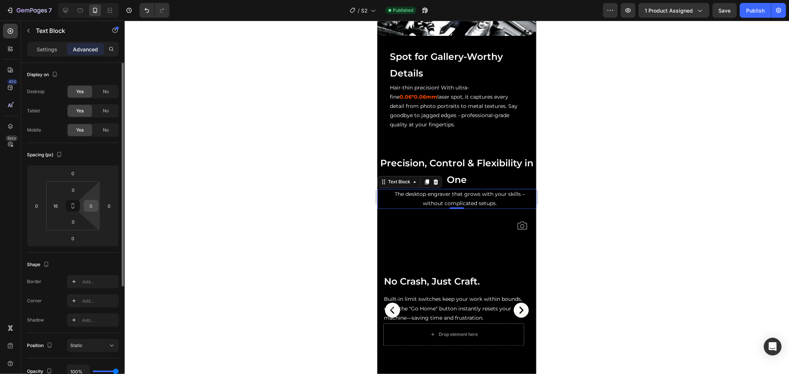
click at [95, 209] on input "0" at bounding box center [90, 205] width 11 height 11
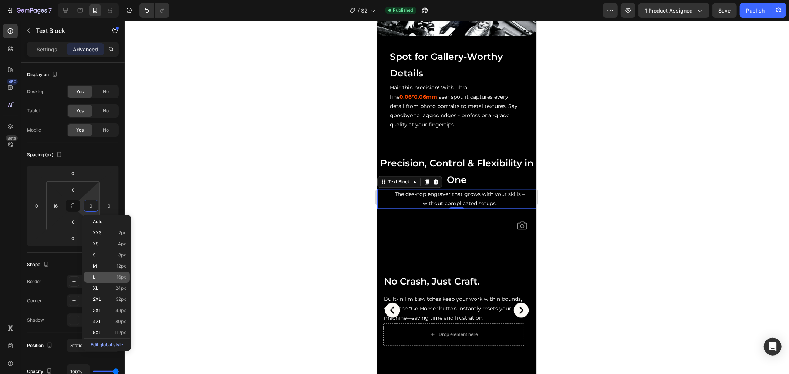
click at [107, 278] on p "L 16px" at bounding box center [109, 277] width 33 height 5
type input "16"
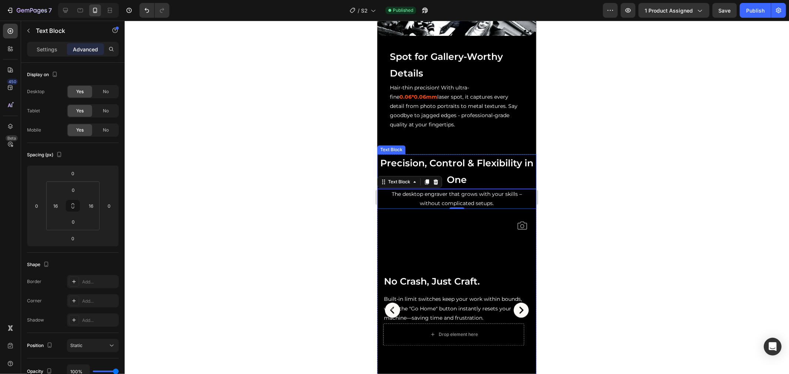
click at [456, 168] on p "Precision, Control & Flexibility in One" at bounding box center [457, 171] width 158 height 33
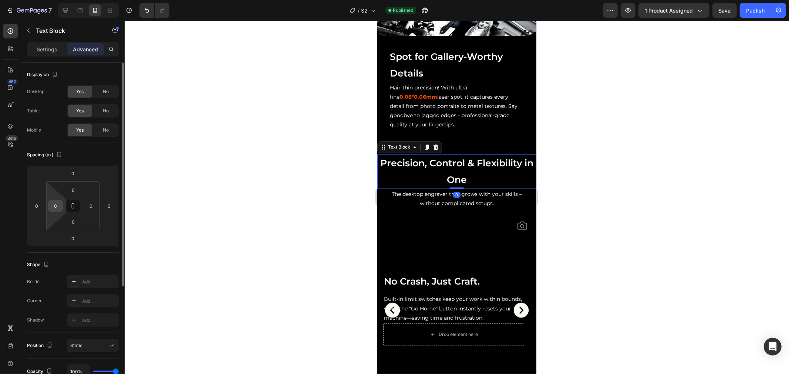
click at [58, 211] on input "0" at bounding box center [55, 205] width 11 height 11
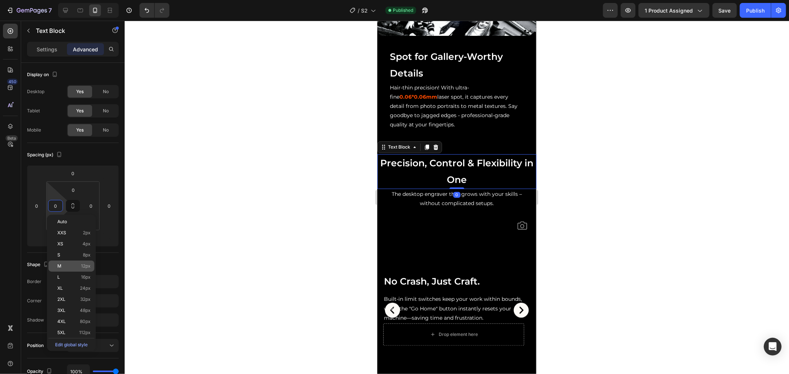
click at [75, 276] on p "L 16px" at bounding box center [73, 277] width 33 height 5
type input "16"
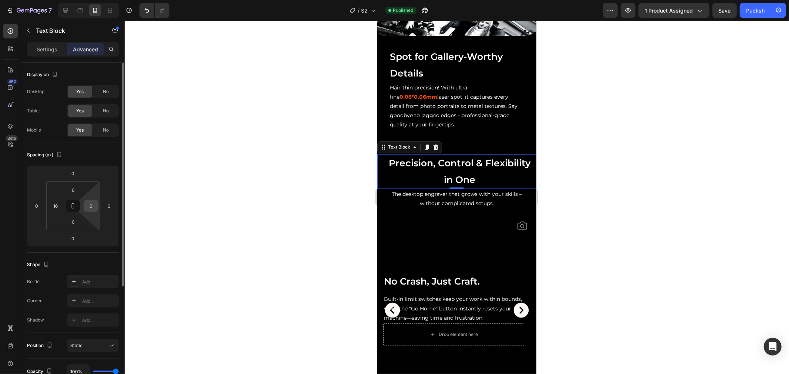
click at [93, 205] on input "0" at bounding box center [90, 205] width 11 height 11
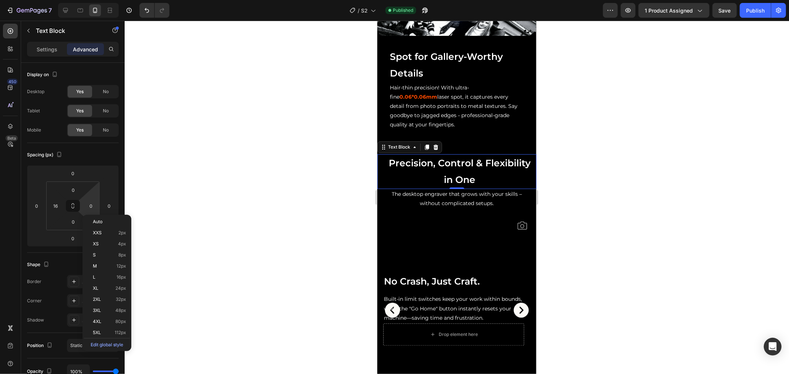
drag, startPoint x: 111, startPoint y: 277, endPoint x: 168, endPoint y: 252, distance: 62.1
click at [111, 277] on p "L 16px" at bounding box center [109, 277] width 33 height 5
type input "16"
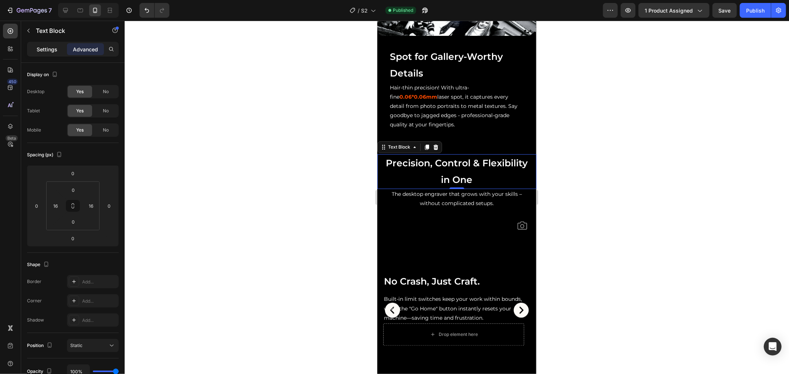
click at [55, 51] on p "Settings" at bounding box center [47, 49] width 21 height 8
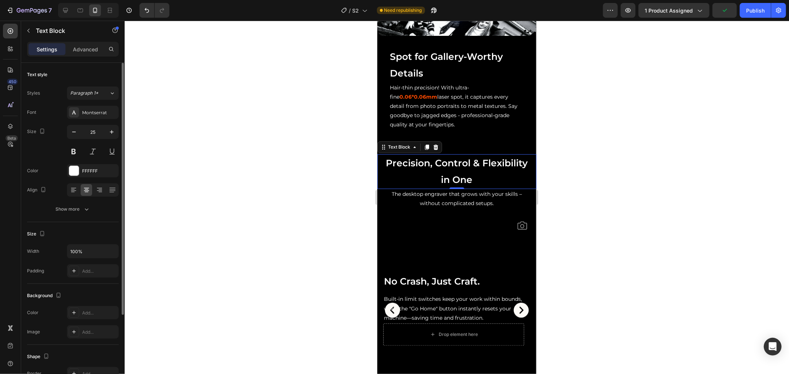
click at [76, 202] on div "Font Montserrat Size 25 Color FFFFFF Align Show more" at bounding box center [73, 161] width 92 height 110
click at [75, 205] on button "Show more" at bounding box center [73, 209] width 92 height 13
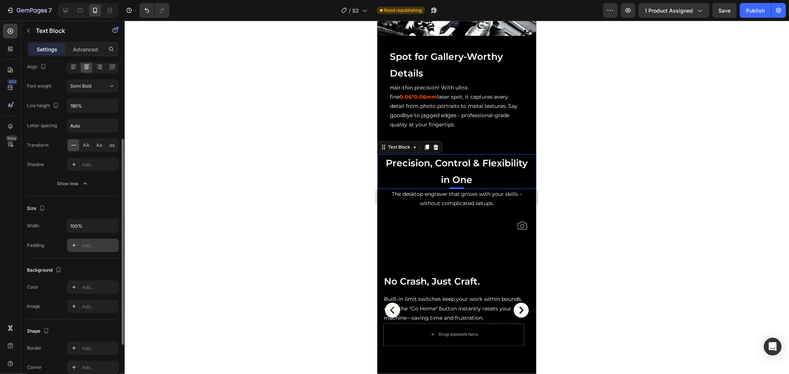
scroll to position [204, 0]
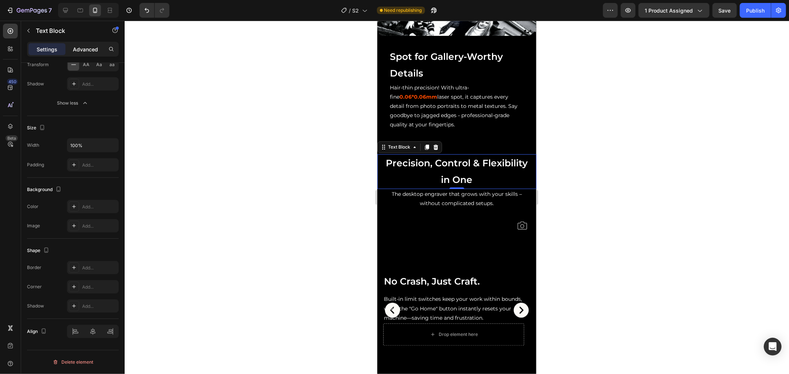
click at [82, 48] on p "Advanced" at bounding box center [85, 49] width 25 height 8
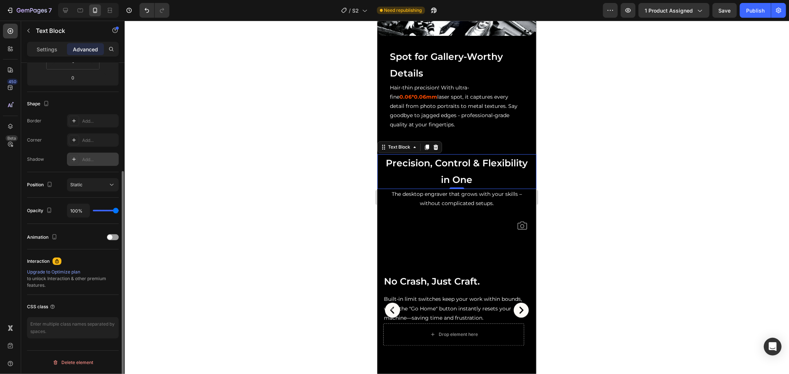
scroll to position [0, 0]
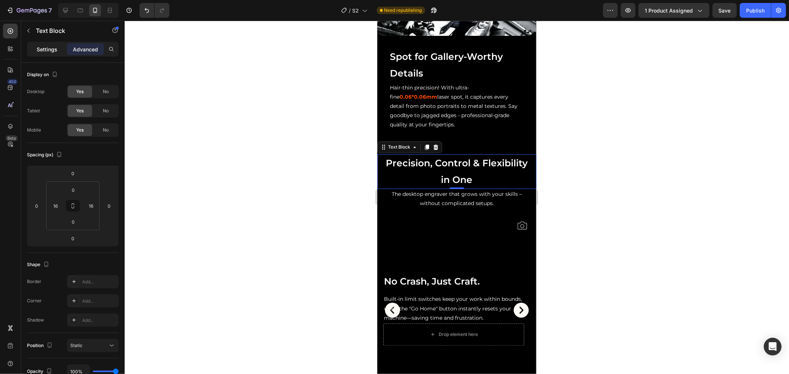
click at [50, 46] on p "Settings" at bounding box center [47, 49] width 21 height 8
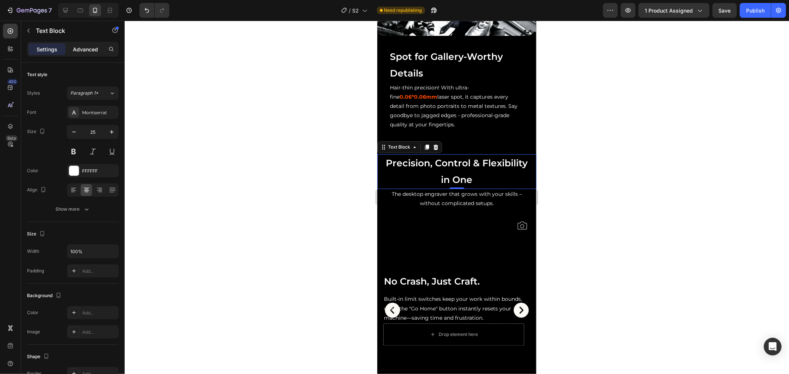
click at [91, 53] on p "Advanced" at bounding box center [85, 49] width 25 height 8
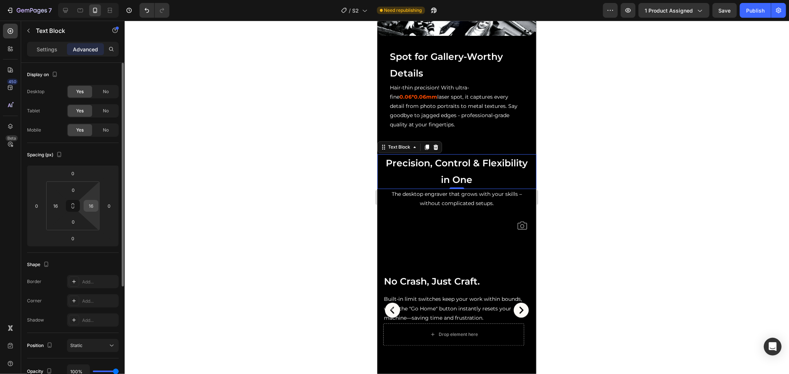
click at [88, 207] on input "16" at bounding box center [90, 205] width 11 height 11
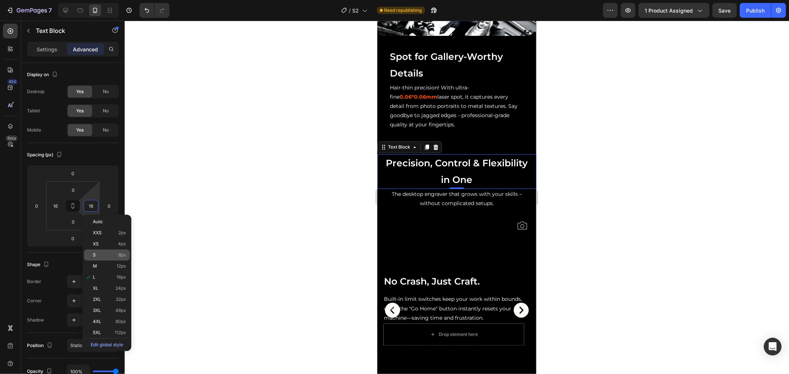
click at [115, 256] on p "S 8px" at bounding box center [109, 255] width 33 height 5
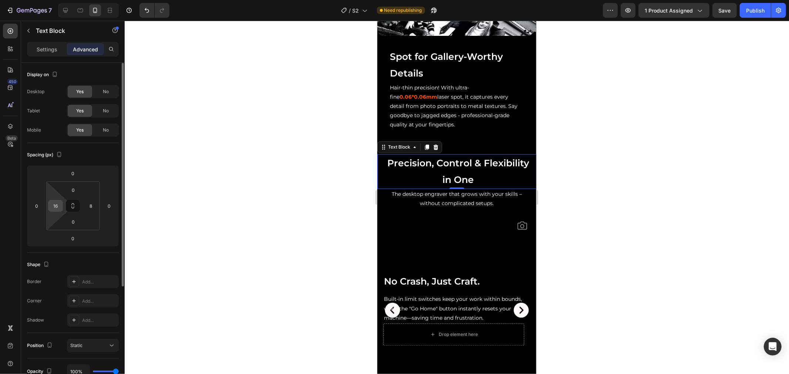
click at [57, 206] on input "16" at bounding box center [55, 205] width 11 height 11
click at [91, 202] on input "8" at bounding box center [90, 205] width 11 height 11
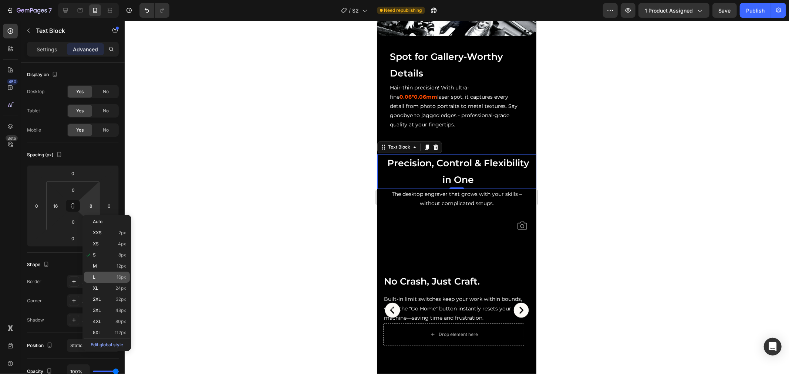
click at [105, 279] on p "L 16px" at bounding box center [109, 277] width 33 height 5
type input "16"
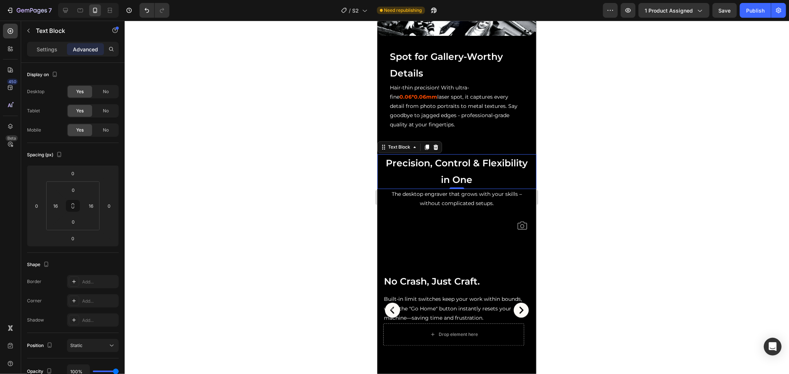
click at [51, 42] on div "Settings Advanced" at bounding box center [73, 49] width 92 height 15
click at [49, 49] on p "Settings" at bounding box center [47, 49] width 21 height 8
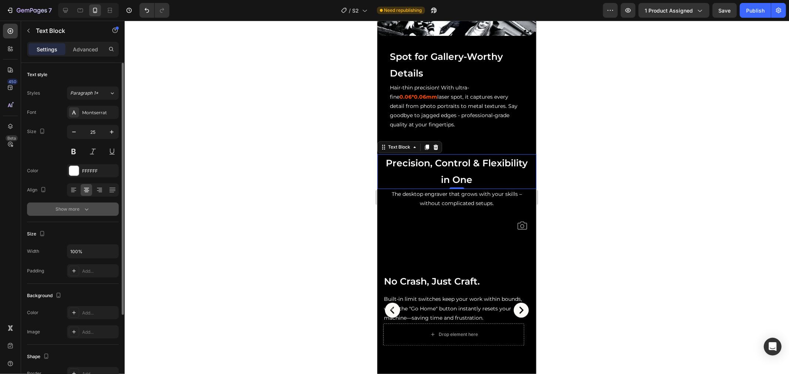
click at [78, 206] on div "Show more" at bounding box center [73, 209] width 34 height 7
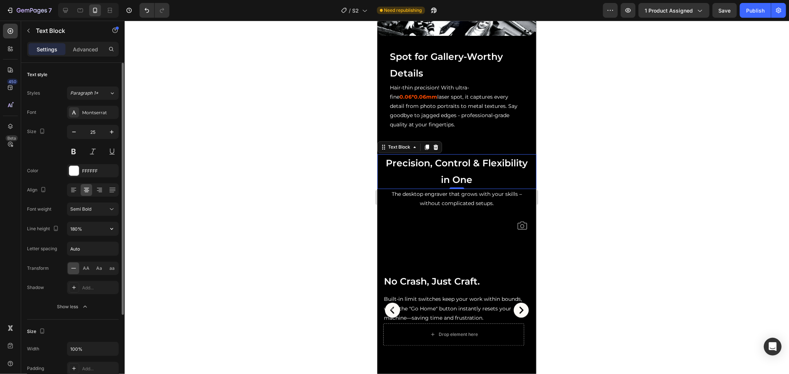
drag, startPoint x: 84, startPoint y: 227, endPoint x: 87, endPoint y: 238, distance: 10.9
click at [84, 227] on input "180%" at bounding box center [92, 228] width 51 height 13
click at [108, 227] on icon "button" at bounding box center [111, 228] width 7 height 7
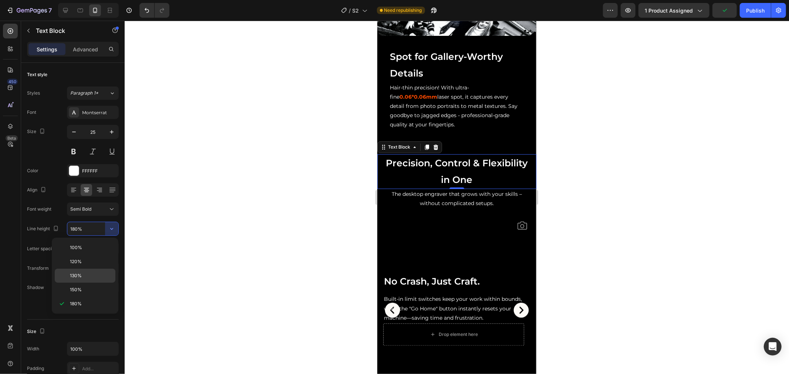
click at [82, 271] on div "130%" at bounding box center [85, 276] width 61 height 14
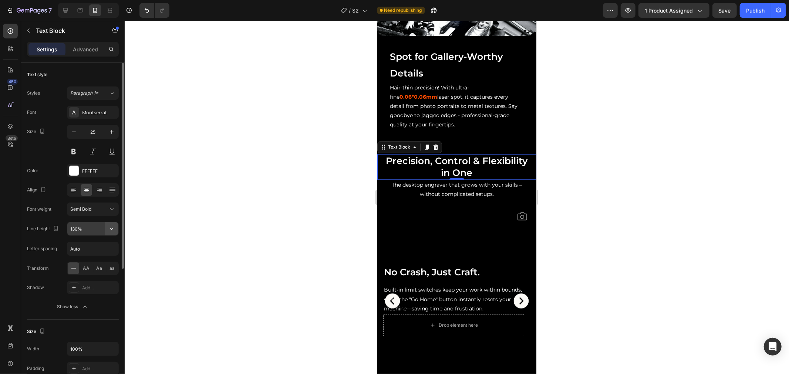
click at [114, 230] on icon "button" at bounding box center [111, 228] width 7 height 7
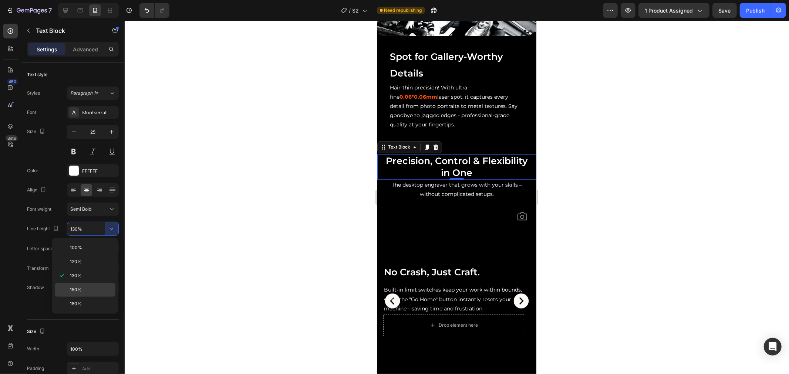
click at [86, 285] on div "150%" at bounding box center [85, 290] width 61 height 14
type input "150%"
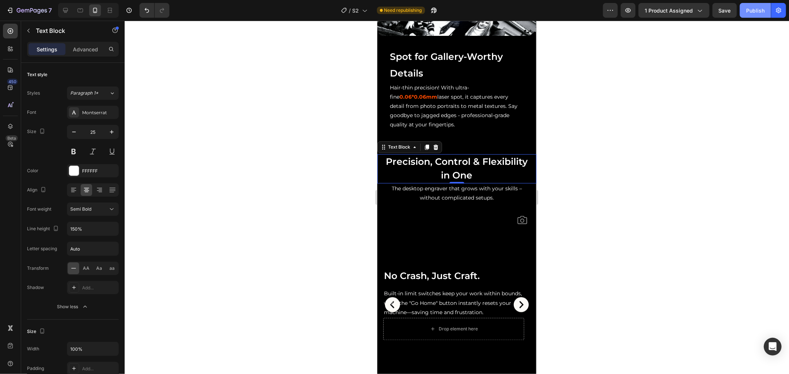
click at [743, 13] on button "Publish" at bounding box center [755, 10] width 31 height 15
click at [36, 10] on icon "button" at bounding box center [34, 10] width 3 height 3
